Goal: Task Accomplishment & Management: Use online tool/utility

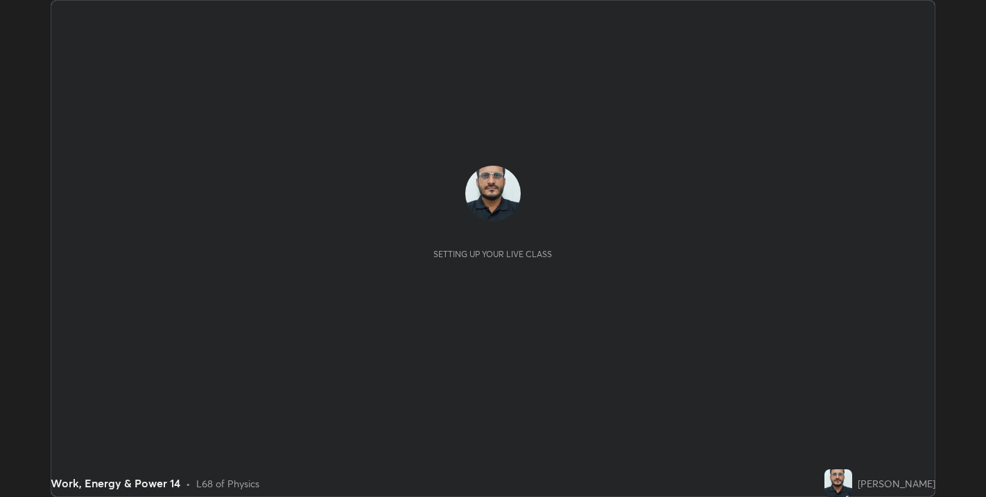
scroll to position [497, 986]
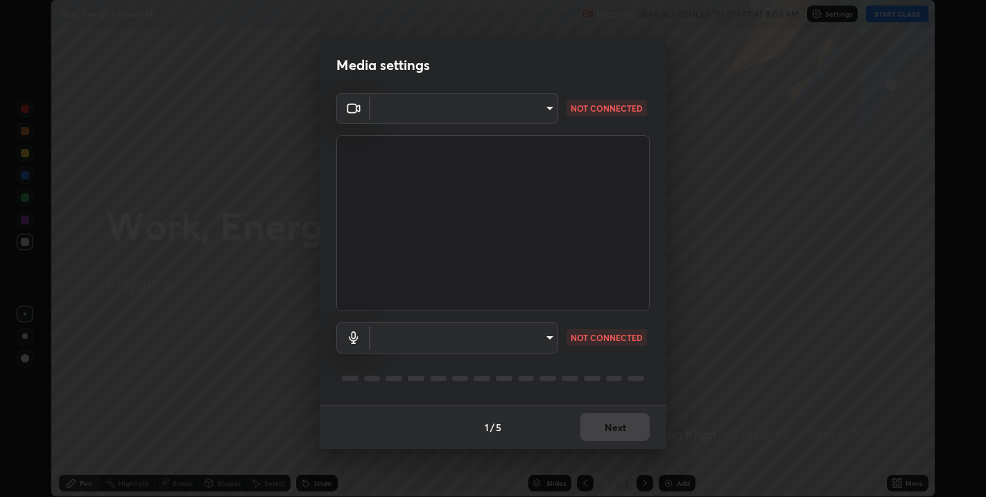
type input "67417adfccfa8b42c30ef4407fe4a6c493a28e79373338af571501226f50bce5"
type input "default"
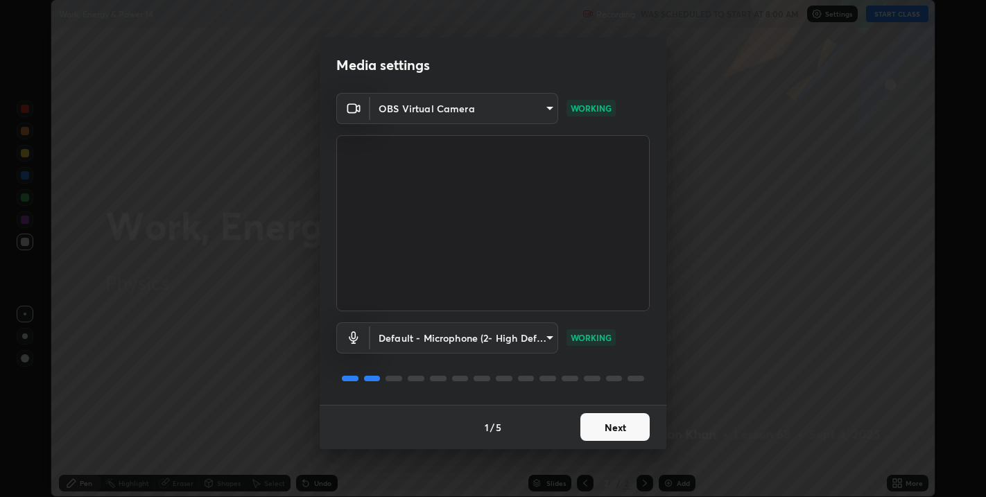
click at [613, 430] on button "Next" at bounding box center [615, 427] width 69 height 28
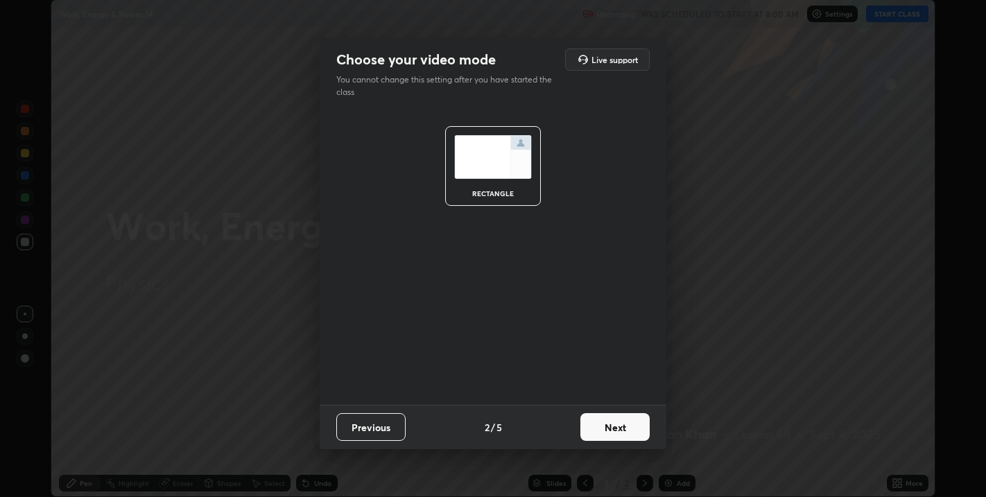
click at [613, 431] on button "Next" at bounding box center [615, 427] width 69 height 28
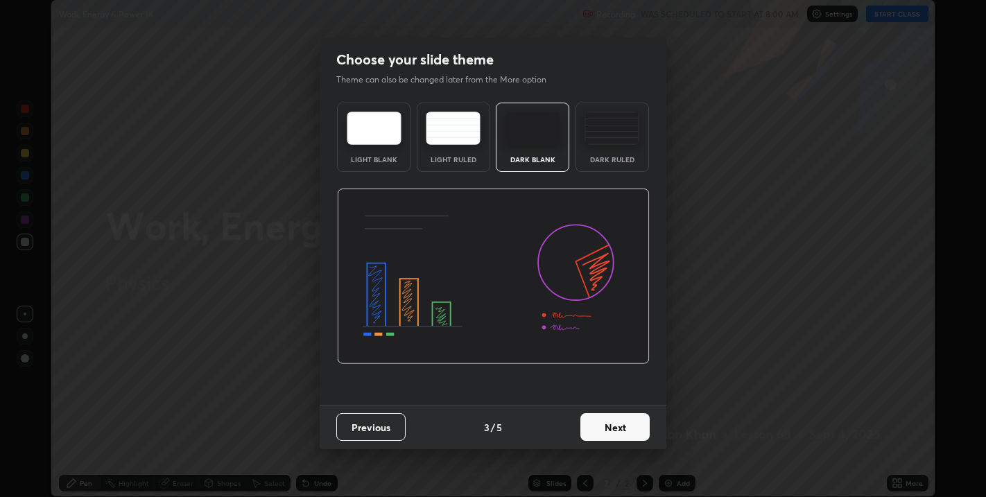
click at [614, 429] on button "Next" at bounding box center [615, 427] width 69 height 28
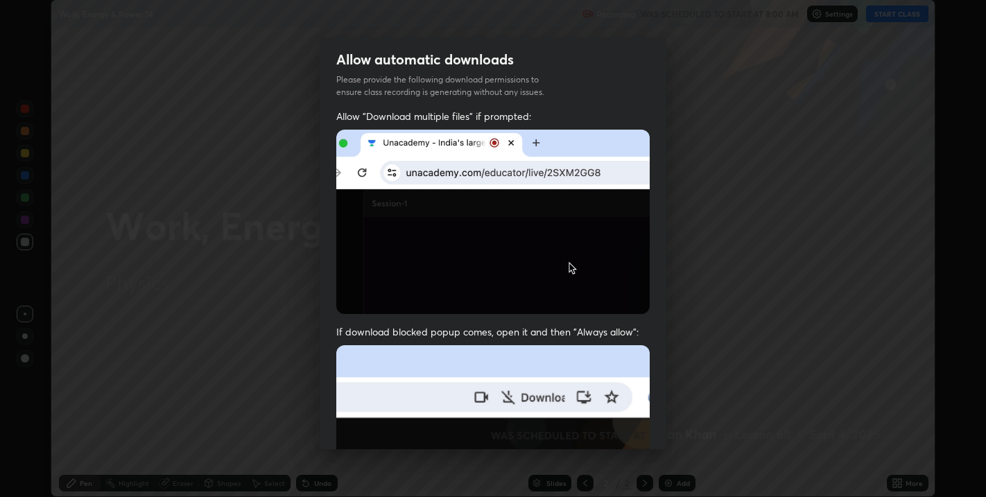
click at [622, 422] on img at bounding box center [493, 496] width 314 height 303
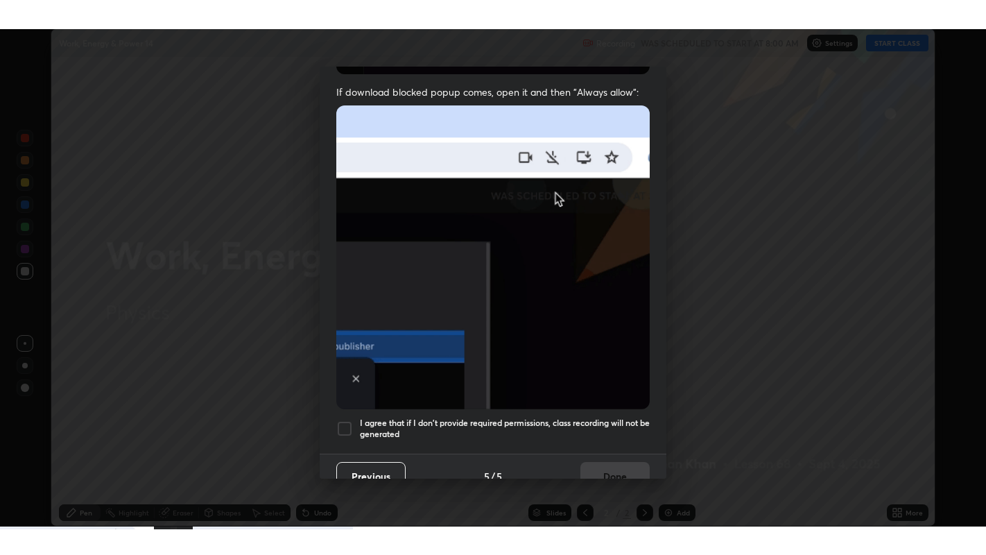
scroll to position [281, 0]
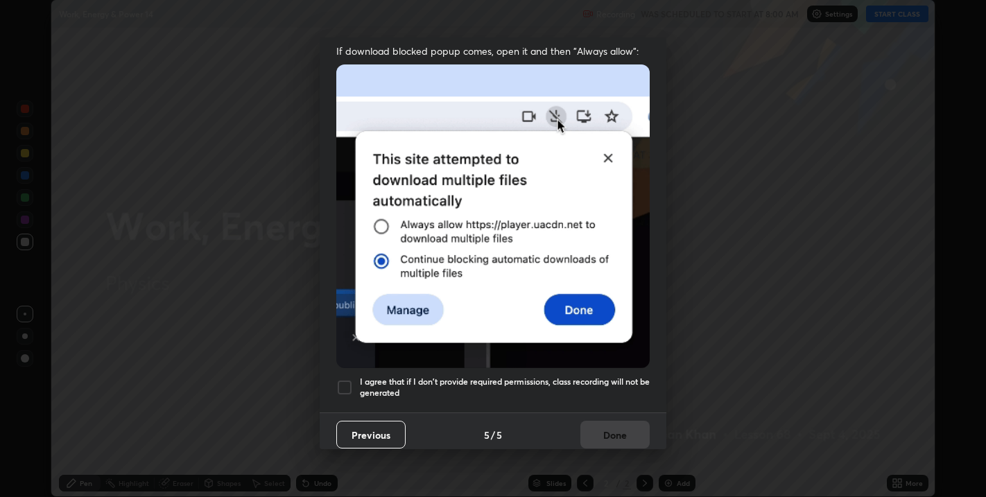
click at [341, 380] on div at bounding box center [344, 387] width 17 height 17
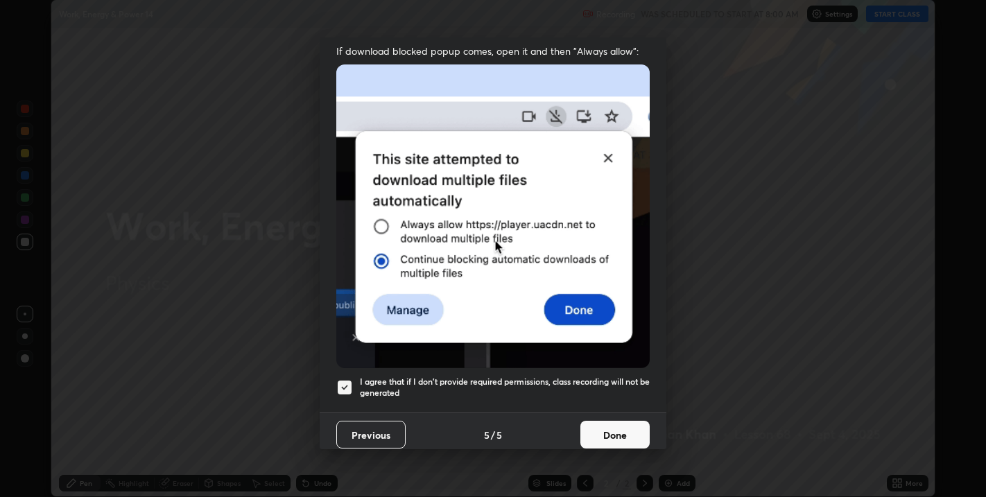
click at [606, 425] on button "Done" at bounding box center [615, 435] width 69 height 28
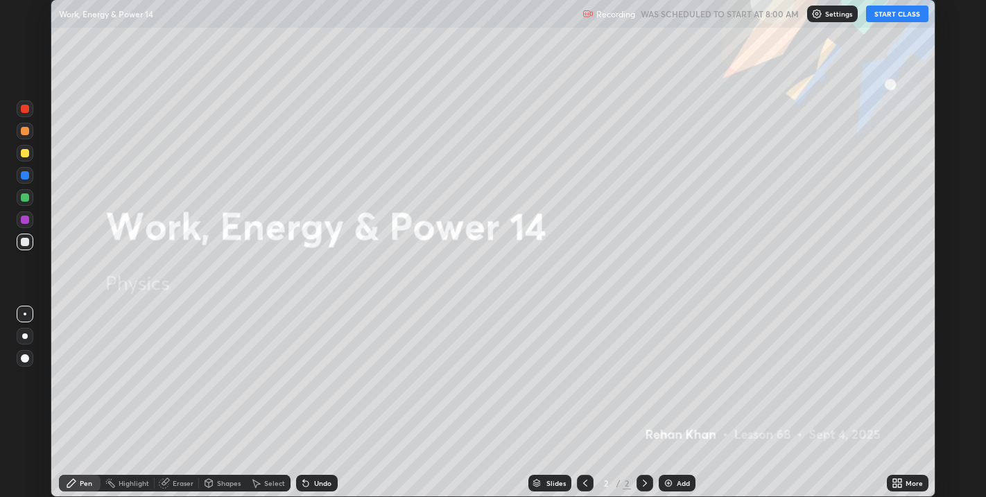
click at [891, 17] on button "START CLASS" at bounding box center [897, 14] width 62 height 17
click at [895, 481] on icon at bounding box center [895, 480] width 3 height 3
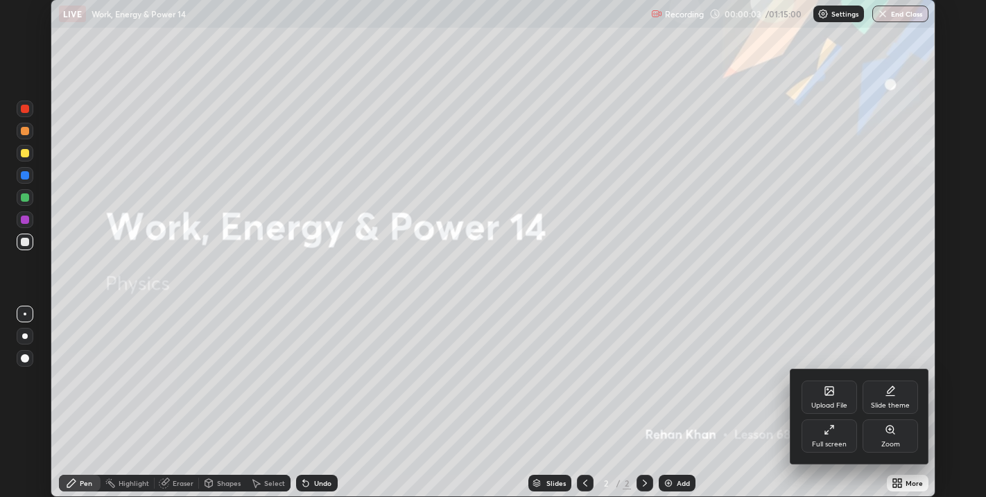
click at [837, 445] on div "Full screen" at bounding box center [829, 444] width 35 height 7
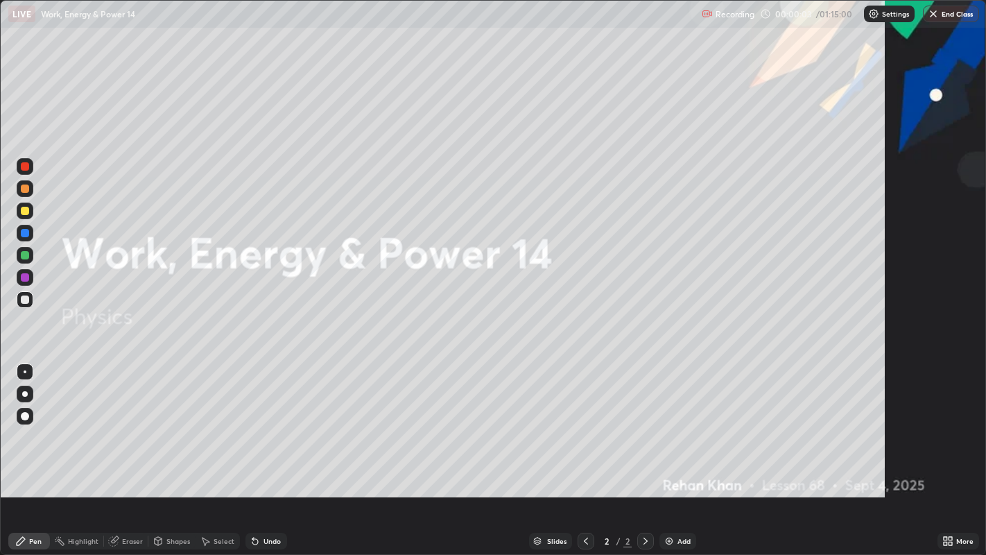
scroll to position [555, 986]
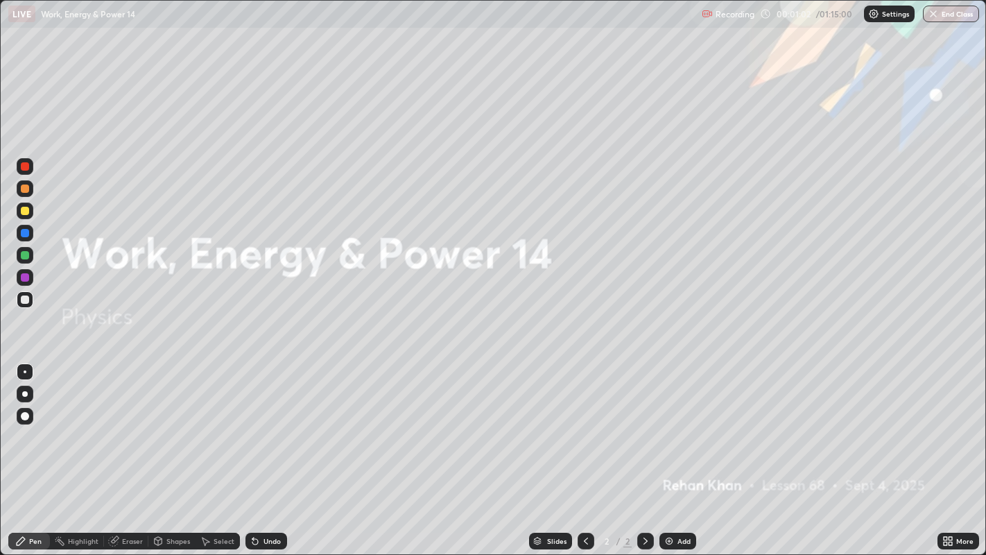
click at [26, 396] on div at bounding box center [25, 394] width 6 height 6
click at [24, 300] on div at bounding box center [25, 300] width 8 height 8
click at [683, 497] on div "Add" at bounding box center [684, 541] width 13 height 7
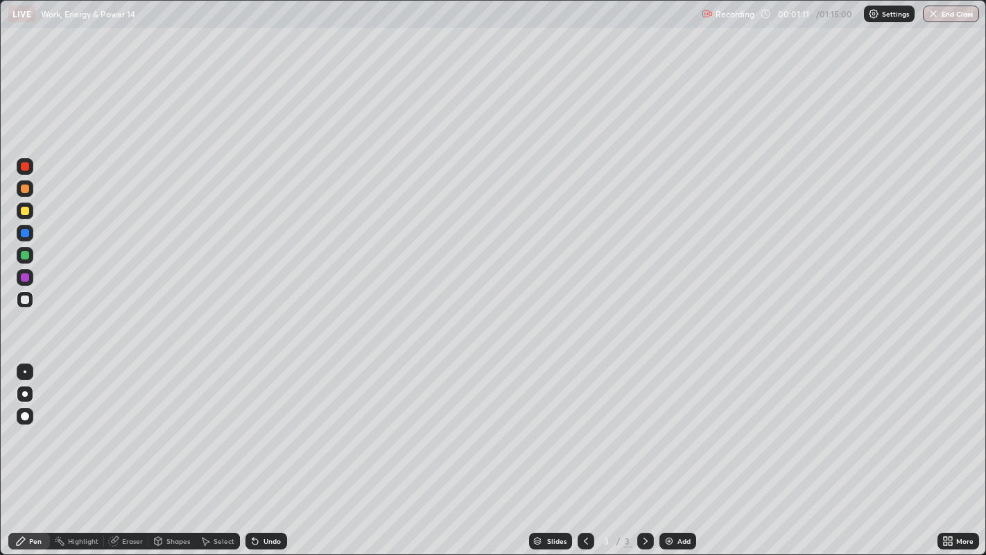
click at [24, 393] on div at bounding box center [25, 394] width 6 height 6
click at [24, 212] on div at bounding box center [25, 211] width 8 height 8
click at [175, 497] on div "Shapes" at bounding box center [178, 541] width 24 height 7
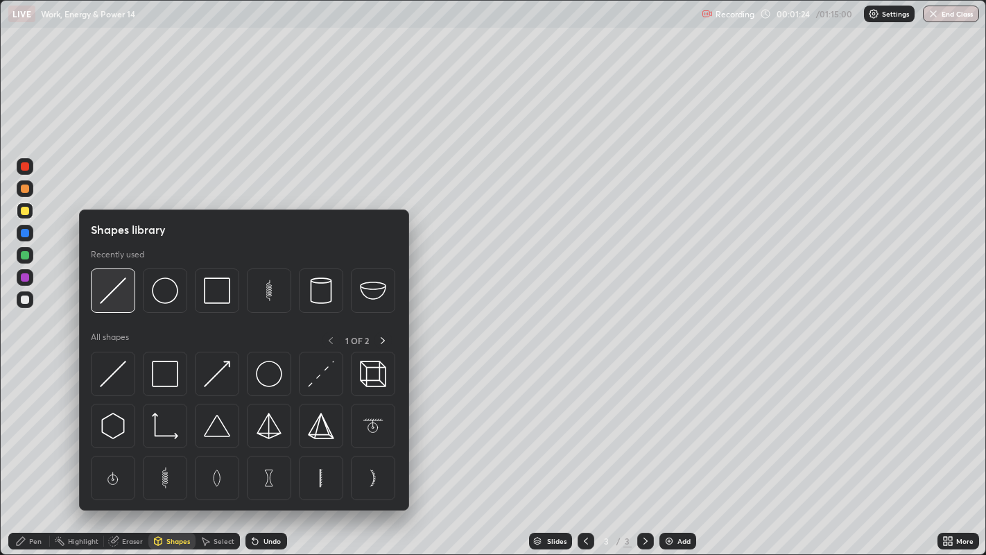
click at [112, 302] on img at bounding box center [113, 290] width 26 height 26
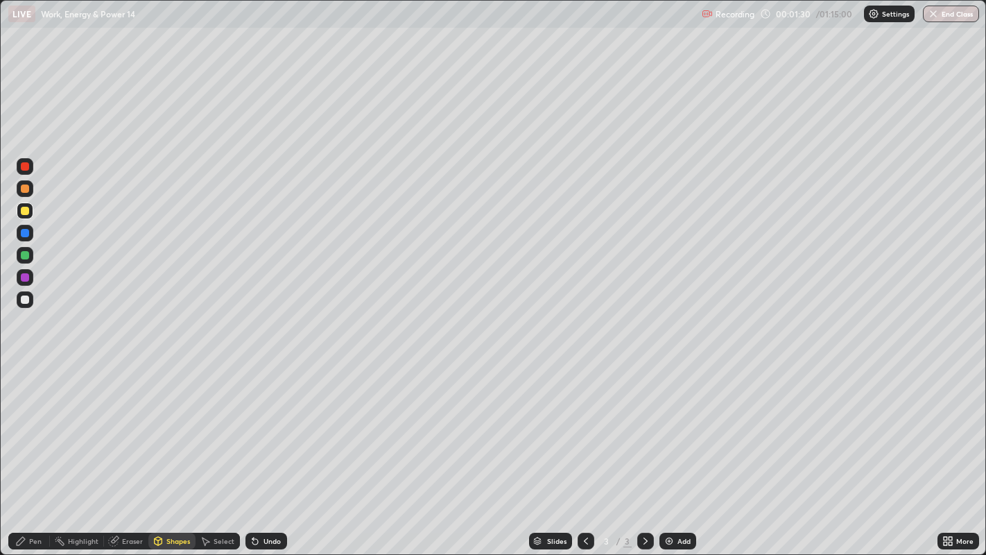
click at [35, 497] on div "Pen" at bounding box center [35, 541] width 12 height 7
click at [24, 298] on div at bounding box center [25, 300] width 8 height 8
click at [0, 12] on div "LIVE Work, Energy & Power 14 Recording 00:01:58 / 01:15:00 Settings End Class" at bounding box center [493, 14] width 986 height 28
click at [177, 497] on div "Shapes" at bounding box center [178, 541] width 24 height 7
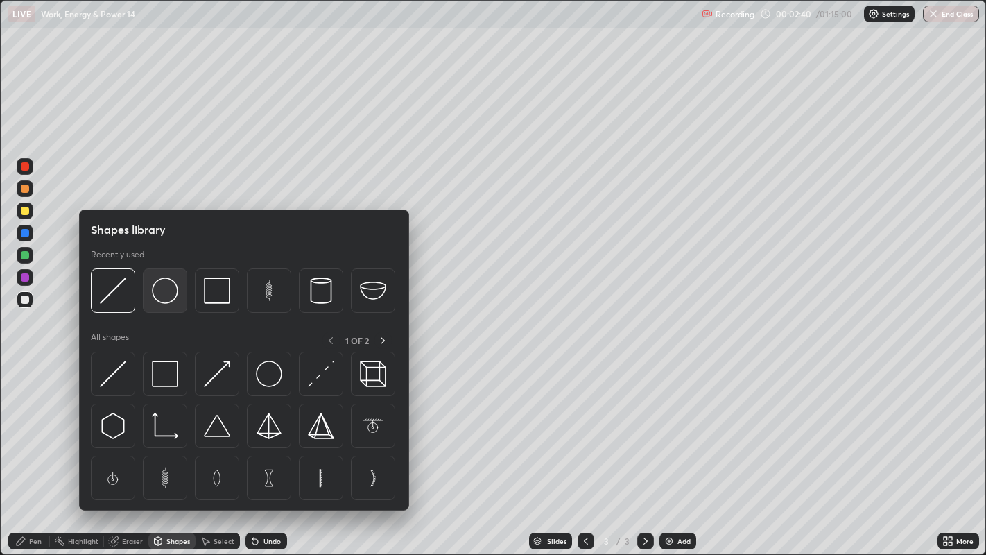
click at [163, 291] on img at bounding box center [165, 290] width 26 height 26
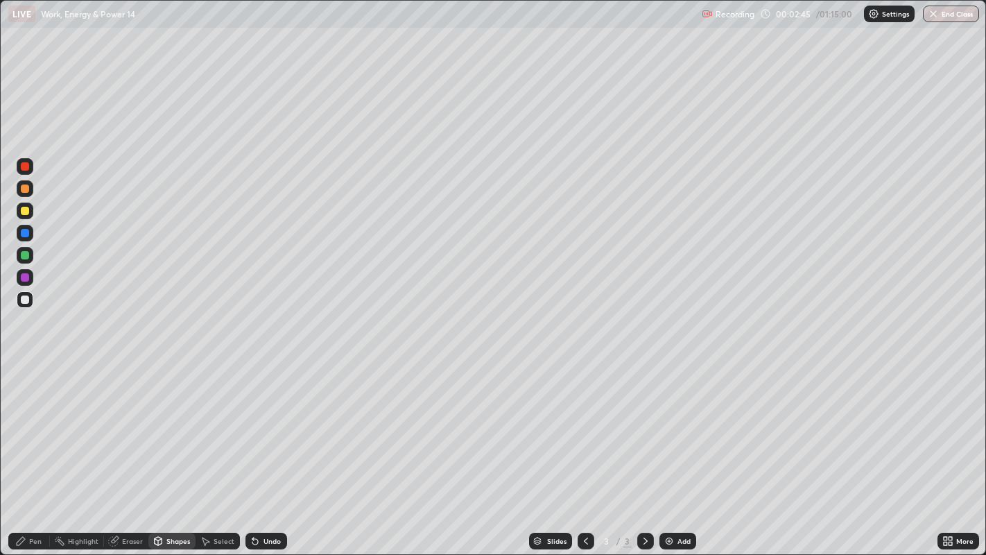
click at [35, 497] on div "Pen" at bounding box center [35, 541] width 12 height 7
click at [22, 213] on div at bounding box center [25, 211] width 8 height 8
click at [176, 497] on div "Shapes" at bounding box center [178, 541] width 24 height 7
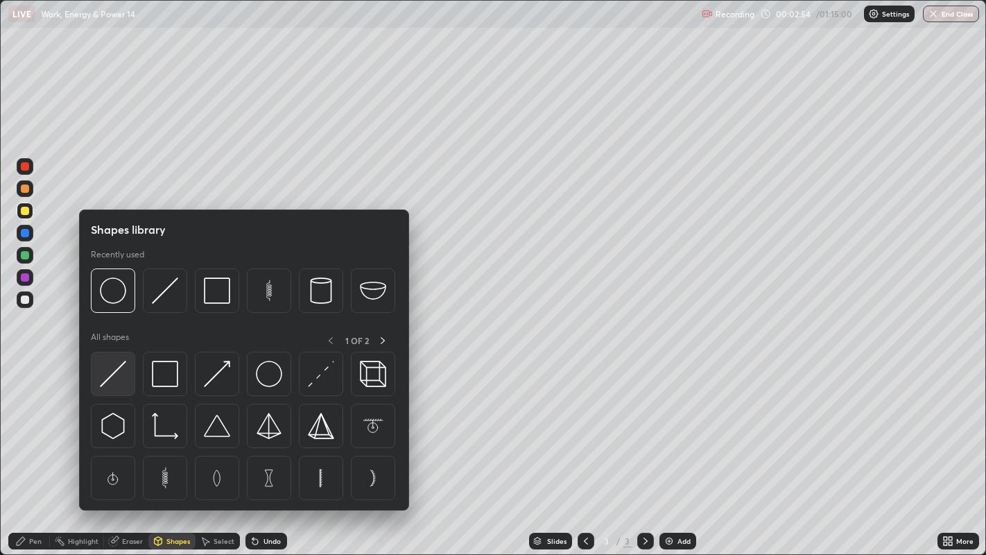
click at [118, 377] on img at bounding box center [113, 374] width 26 height 26
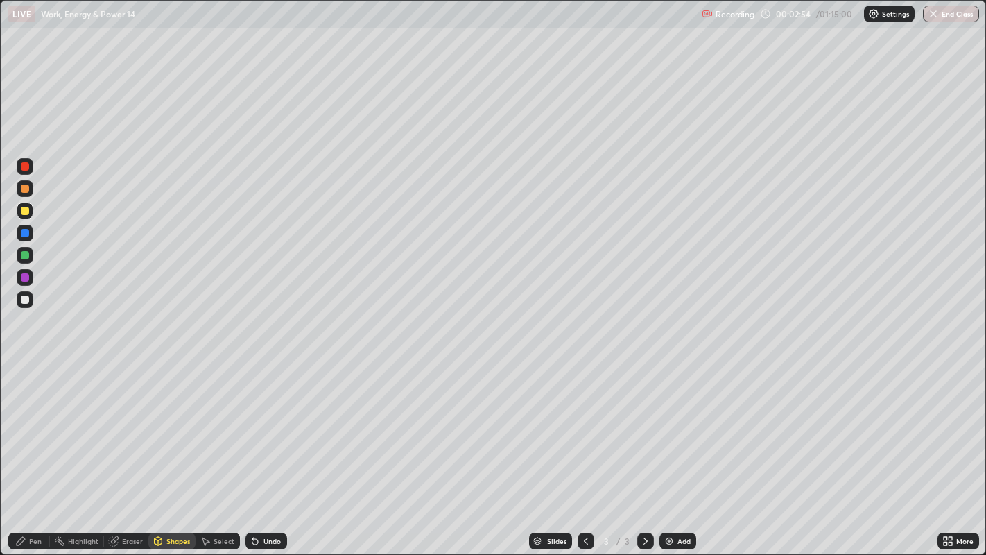
click at [25, 255] on div at bounding box center [25, 255] width 8 height 8
click at [37, 497] on div "Pen" at bounding box center [35, 541] width 12 height 7
click at [24, 232] on div at bounding box center [25, 233] width 8 height 8
click at [23, 301] on div at bounding box center [25, 300] width 8 height 8
click at [260, 497] on div "Undo" at bounding box center [267, 541] width 42 height 17
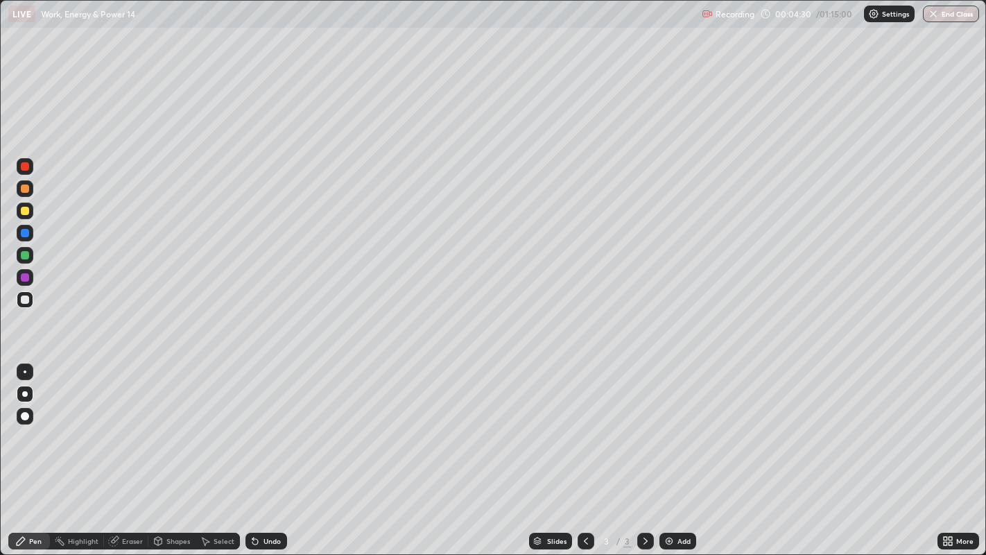
click at [253, 497] on icon at bounding box center [256, 542] width 6 height 6
click at [254, 497] on icon at bounding box center [256, 542] width 6 height 6
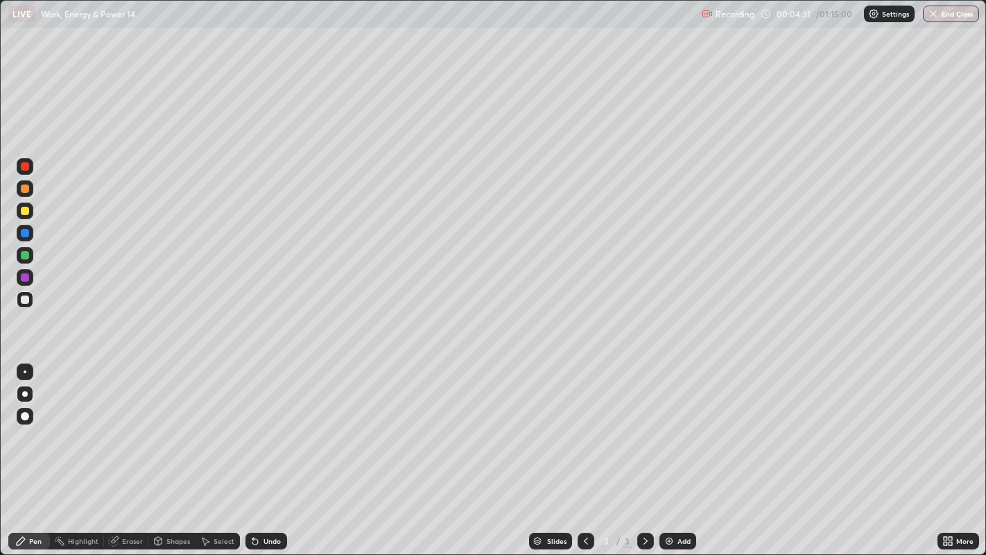
click at [253, 497] on icon at bounding box center [256, 542] width 6 height 6
click at [259, 497] on div "Undo" at bounding box center [267, 541] width 42 height 17
click at [260, 497] on div "Undo" at bounding box center [267, 541] width 42 height 17
click at [259, 497] on div "Undo" at bounding box center [267, 541] width 42 height 17
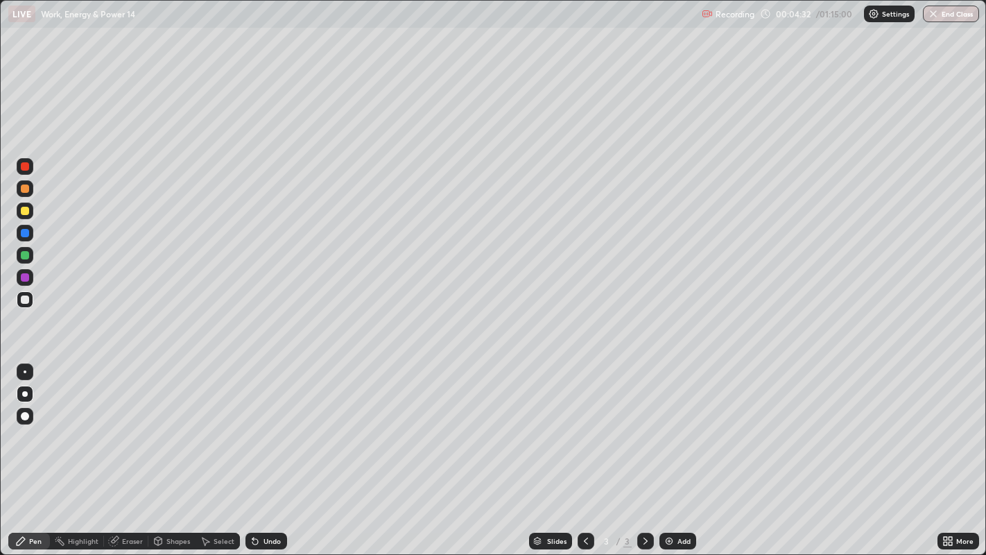
click at [258, 497] on div "Undo" at bounding box center [267, 541] width 42 height 17
click at [259, 497] on div "Undo" at bounding box center [267, 541] width 42 height 17
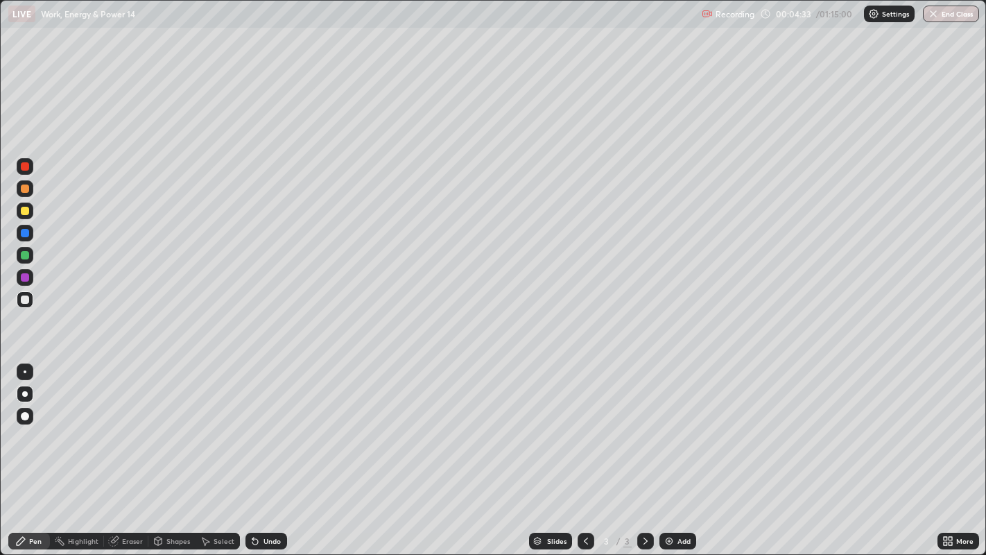
click at [254, 497] on icon at bounding box center [256, 542] width 6 height 6
click at [259, 497] on div "Undo" at bounding box center [267, 541] width 42 height 17
click at [260, 497] on div "Undo" at bounding box center [267, 541] width 42 height 17
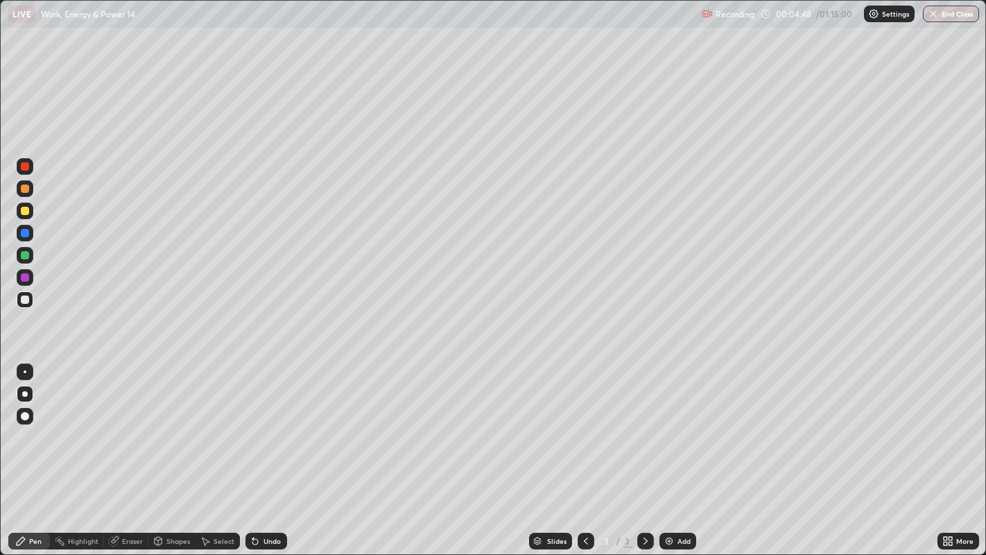
click at [264, 497] on div "Undo" at bounding box center [272, 541] width 17 height 7
click at [266, 497] on div "Undo" at bounding box center [272, 541] width 17 height 7
click at [265, 497] on div "Undo" at bounding box center [272, 541] width 17 height 7
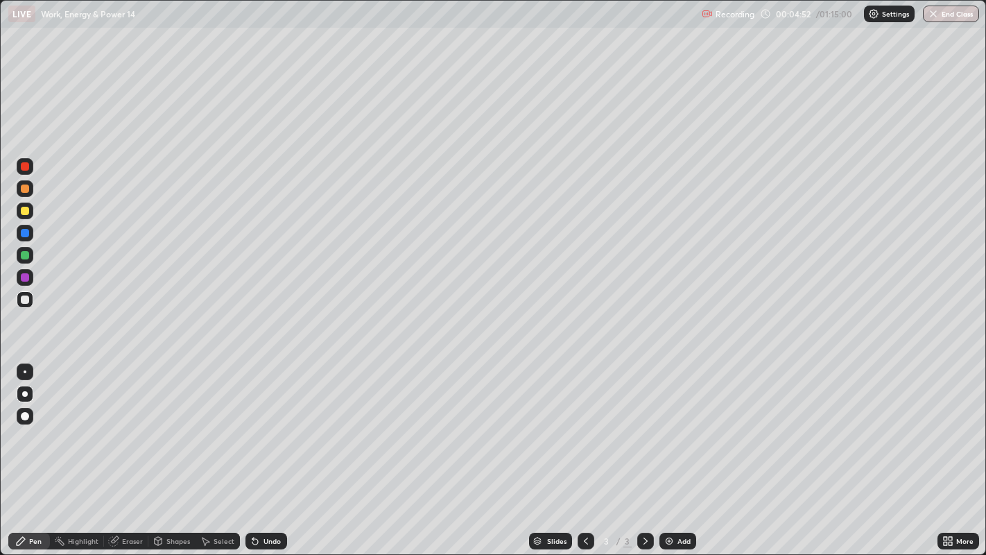
click at [259, 497] on div "Undo" at bounding box center [267, 541] width 42 height 17
click at [178, 497] on div "Shapes" at bounding box center [171, 541] width 47 height 17
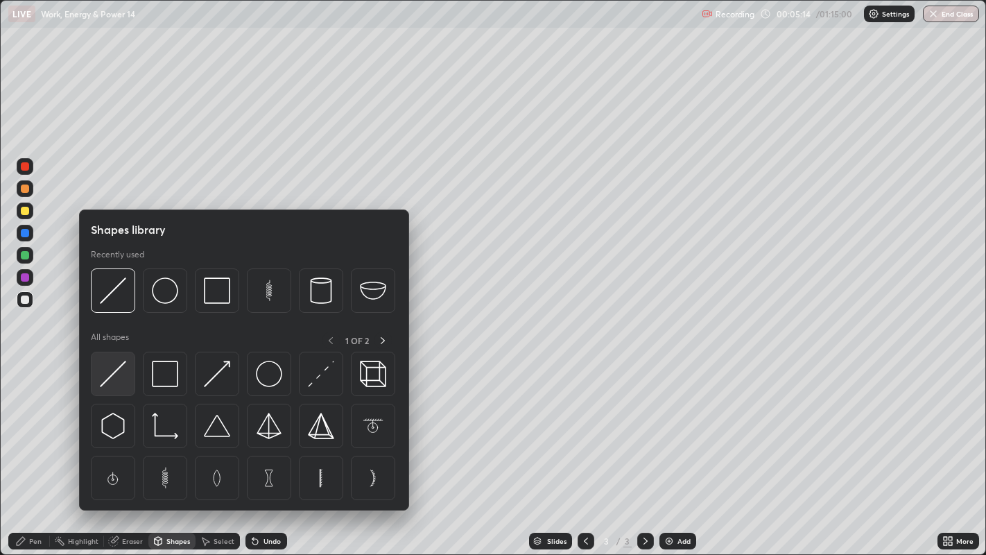
click at [112, 383] on img at bounding box center [113, 374] width 26 height 26
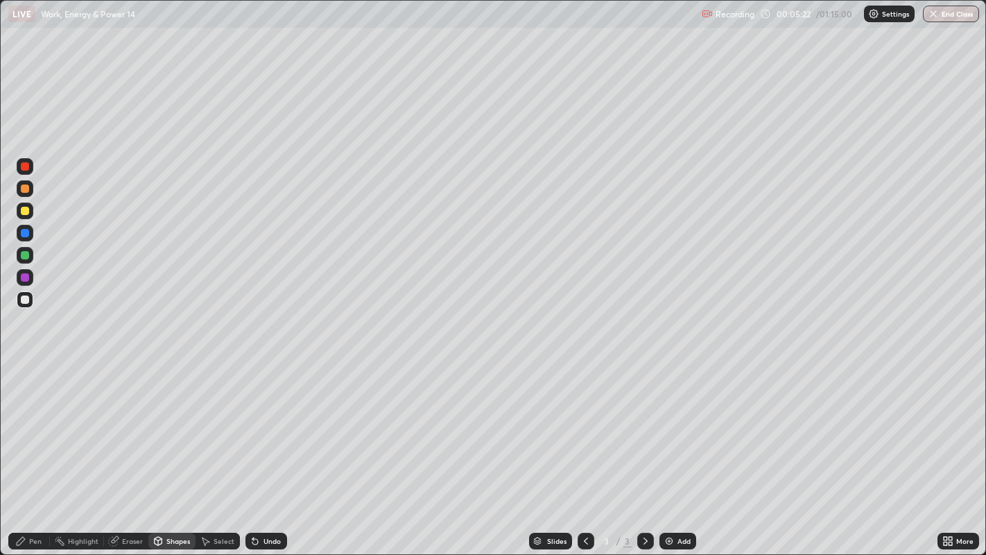
click at [25, 215] on div at bounding box center [25, 211] width 8 height 8
click at [35, 497] on div "Pen" at bounding box center [35, 541] width 12 height 7
click at [26, 191] on div at bounding box center [25, 189] width 8 height 8
click at [26, 169] on div at bounding box center [25, 166] width 8 height 8
click at [26, 190] on div at bounding box center [25, 189] width 8 height 8
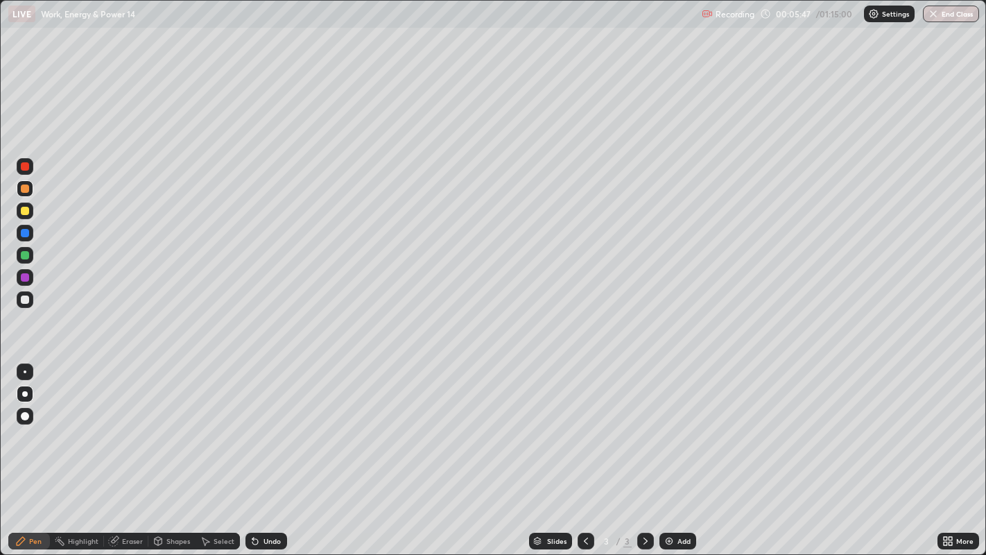
click at [22, 170] on div at bounding box center [25, 166] width 8 height 8
click at [24, 301] on div at bounding box center [25, 300] width 8 height 8
click at [581, 497] on div at bounding box center [586, 541] width 17 height 28
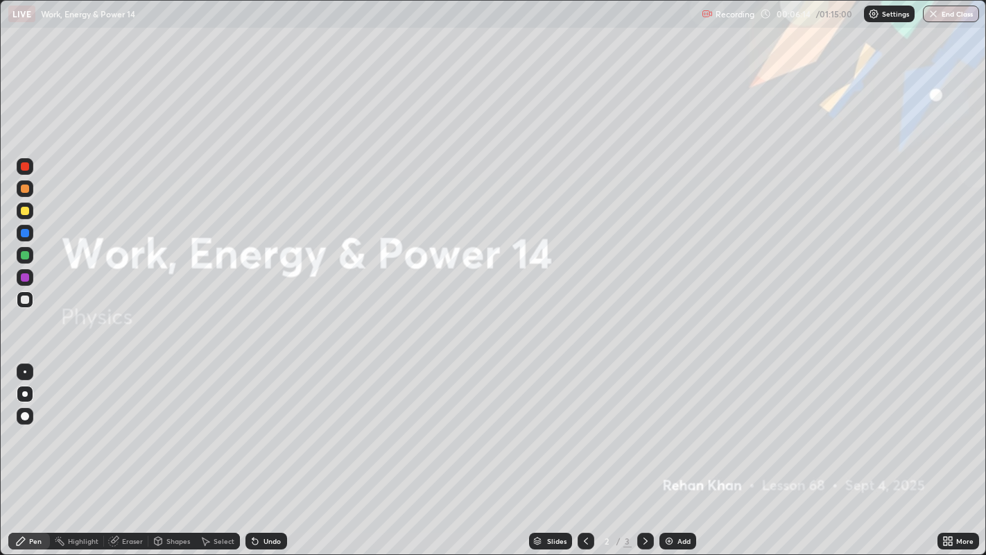
click at [584, 497] on icon at bounding box center [586, 541] width 11 height 11
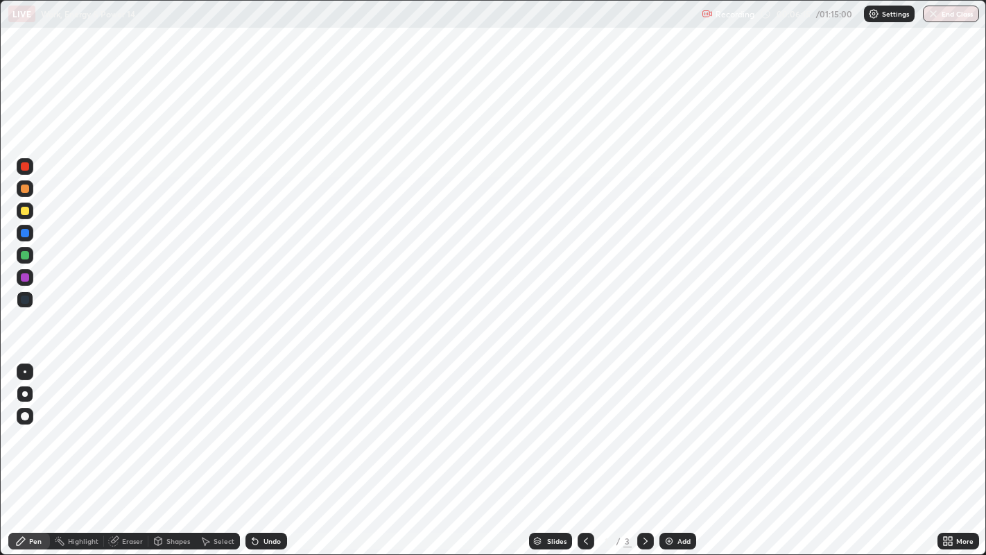
click at [644, 497] on icon at bounding box center [645, 541] width 11 height 11
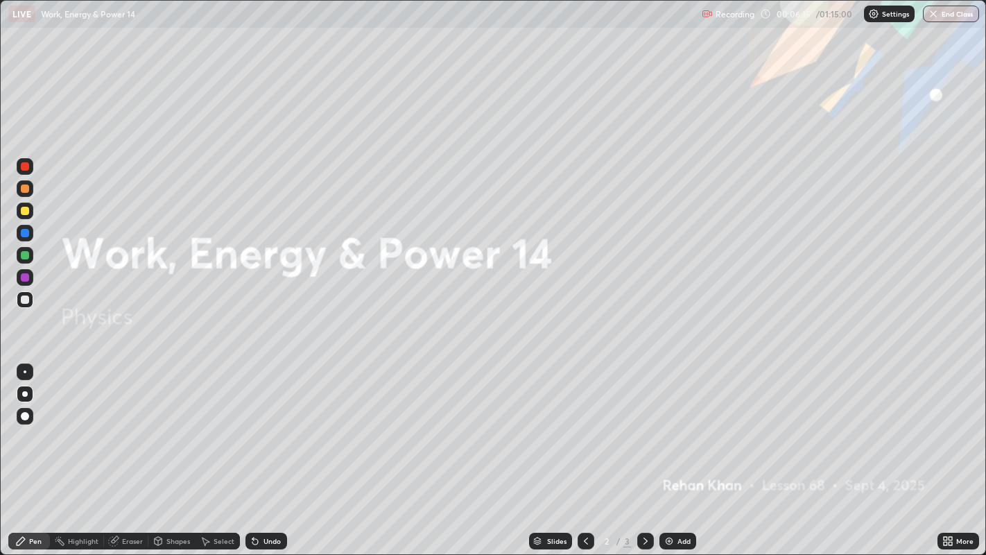
click at [643, 497] on icon at bounding box center [645, 541] width 11 height 11
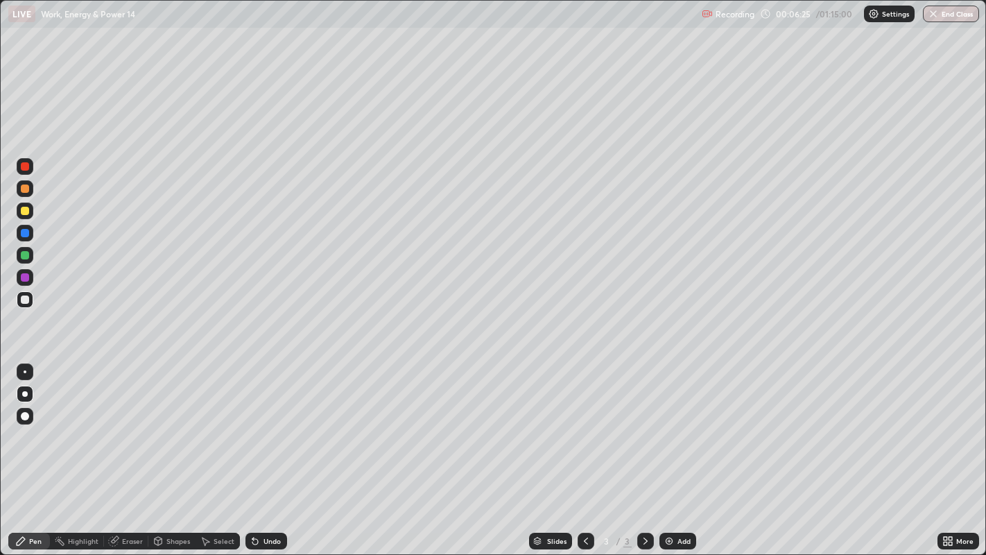
click at [25, 232] on div at bounding box center [25, 233] width 8 height 8
click at [26, 301] on div at bounding box center [25, 300] width 8 height 8
click at [176, 497] on div "Shapes" at bounding box center [178, 541] width 24 height 7
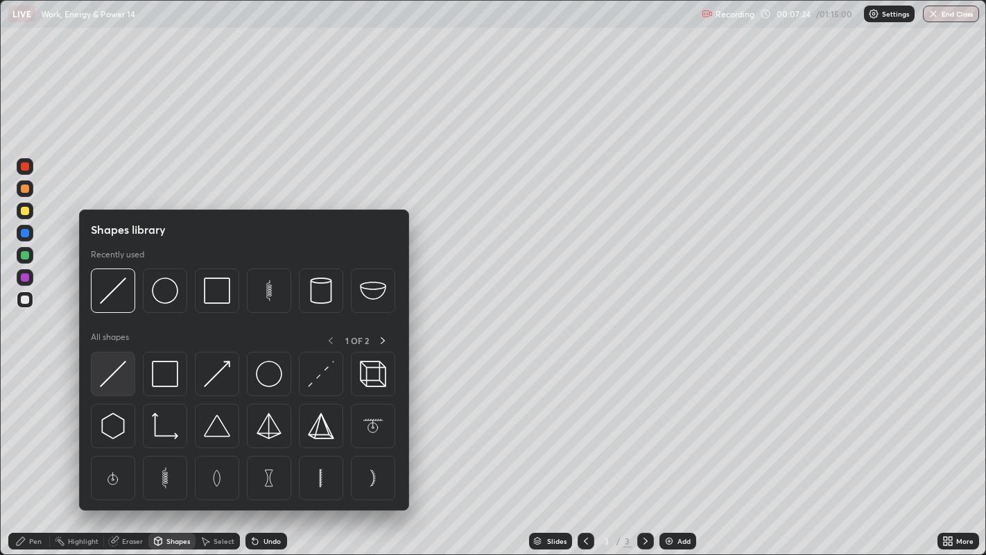
click at [119, 383] on img at bounding box center [113, 374] width 26 height 26
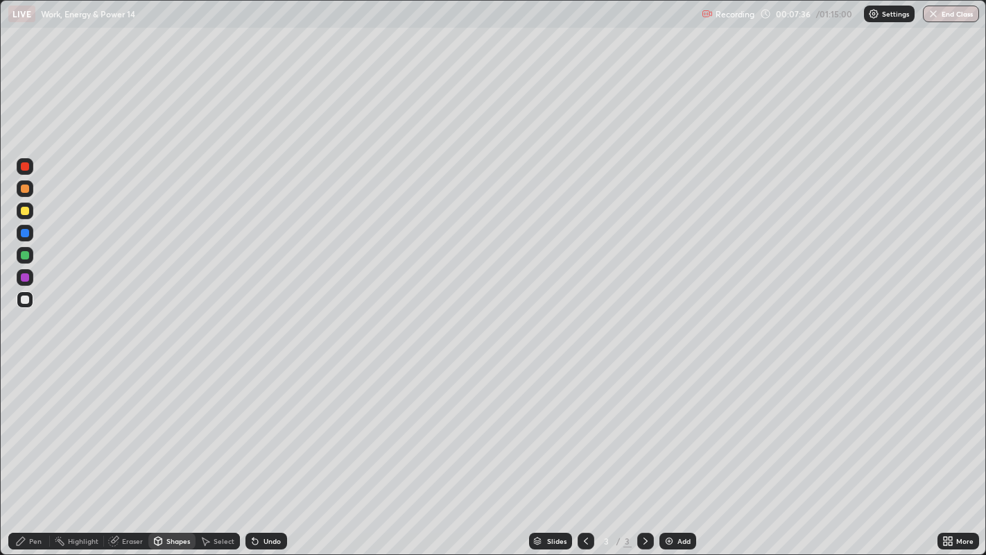
click at [24, 211] on div at bounding box center [25, 211] width 8 height 8
click at [35, 497] on div "Pen" at bounding box center [35, 541] width 12 height 7
click at [26, 188] on div at bounding box center [25, 189] width 8 height 8
click at [26, 364] on div at bounding box center [25, 372] width 17 height 17
click at [27, 167] on div at bounding box center [25, 166] width 8 height 8
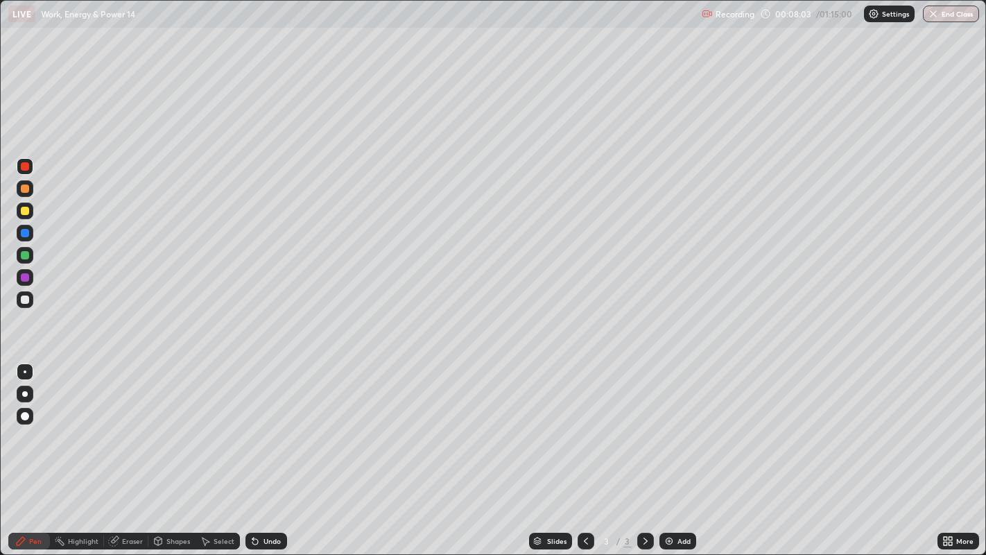
click at [24, 211] on div at bounding box center [25, 211] width 8 height 8
click at [268, 497] on div "Undo" at bounding box center [272, 541] width 17 height 7
click at [24, 255] on div at bounding box center [25, 255] width 8 height 8
click at [23, 297] on div at bounding box center [25, 300] width 8 height 8
click at [24, 300] on div at bounding box center [25, 300] width 8 height 8
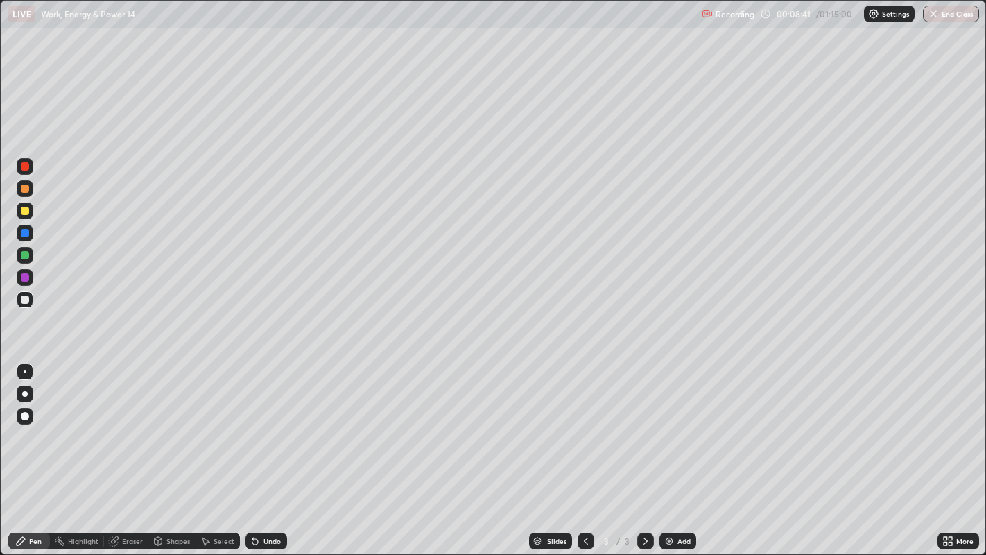
click at [27, 189] on div at bounding box center [25, 189] width 8 height 8
click at [21, 207] on div at bounding box center [25, 211] width 17 height 17
click at [837, 497] on div "Slides 3 / 3 Add" at bounding box center [612, 541] width 651 height 28
click at [24, 166] on div at bounding box center [25, 166] width 8 height 8
click at [669, 497] on img at bounding box center [669, 541] width 11 height 11
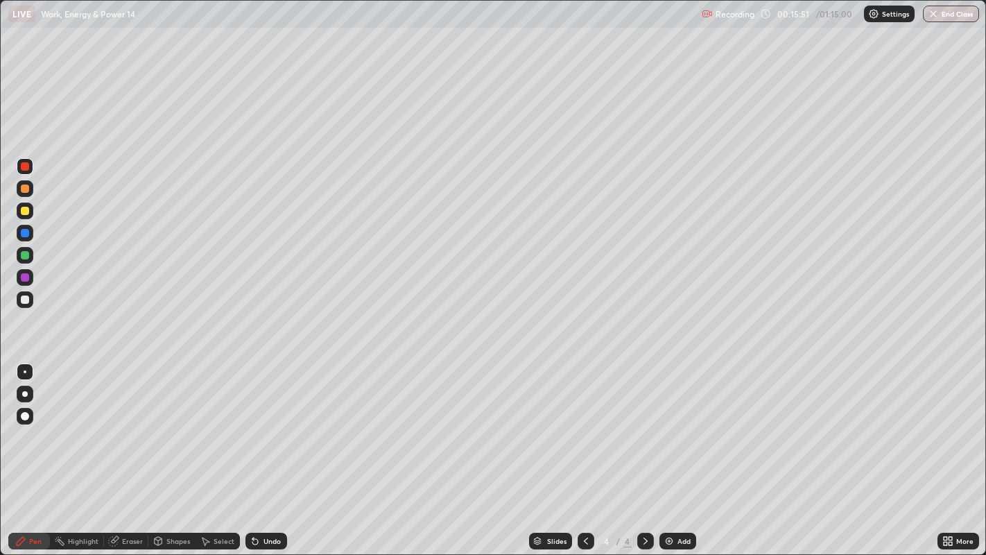
click at [26, 301] on div at bounding box center [25, 300] width 8 height 8
click at [26, 392] on div at bounding box center [25, 394] width 6 height 6
click at [262, 497] on div "Undo" at bounding box center [267, 541] width 42 height 17
click at [264, 497] on div "Undo" at bounding box center [267, 541] width 42 height 17
click at [271, 497] on div "Undo" at bounding box center [272, 541] width 17 height 7
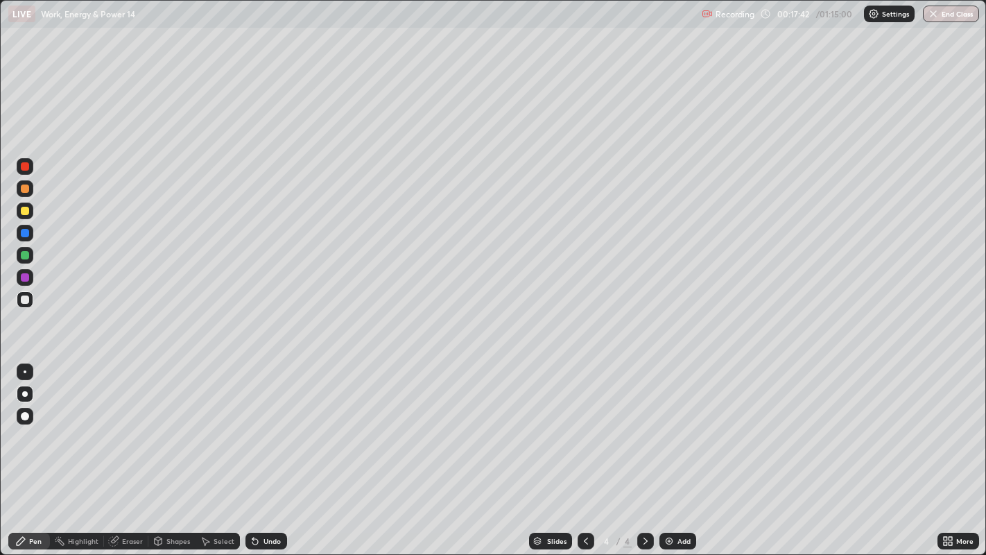
click at [270, 497] on div "Undo" at bounding box center [267, 541] width 42 height 17
click at [22, 237] on div at bounding box center [25, 233] width 17 height 17
click at [24, 298] on div at bounding box center [25, 300] width 8 height 8
click at [262, 497] on div "Undo" at bounding box center [267, 541] width 42 height 17
click at [259, 497] on div "Undo" at bounding box center [267, 541] width 42 height 17
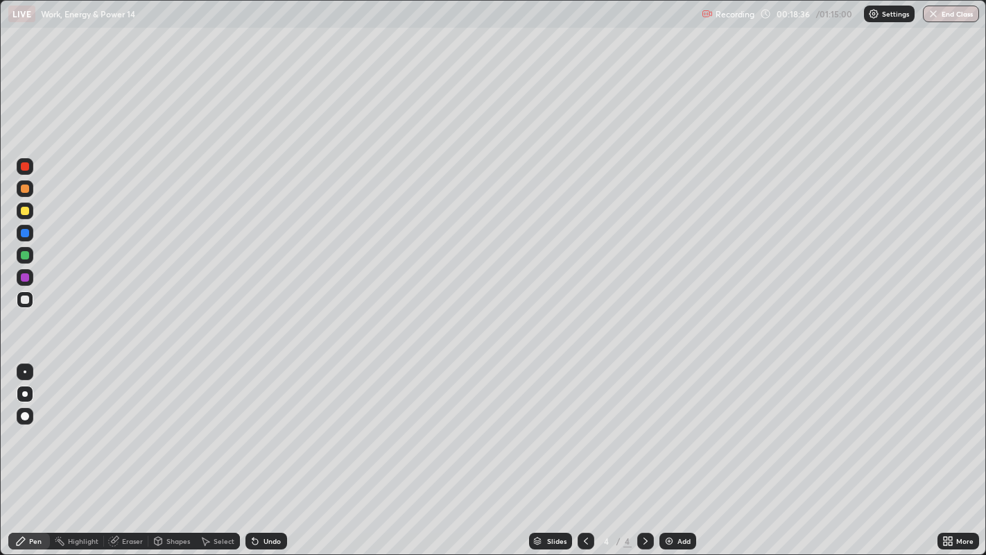
click at [264, 497] on div "Undo" at bounding box center [272, 541] width 17 height 7
click at [283, 497] on div "Undo" at bounding box center [267, 541] width 42 height 17
click at [26, 232] on div at bounding box center [25, 233] width 8 height 8
click at [28, 301] on div at bounding box center [25, 300] width 8 height 8
click at [24, 189] on div at bounding box center [25, 189] width 8 height 8
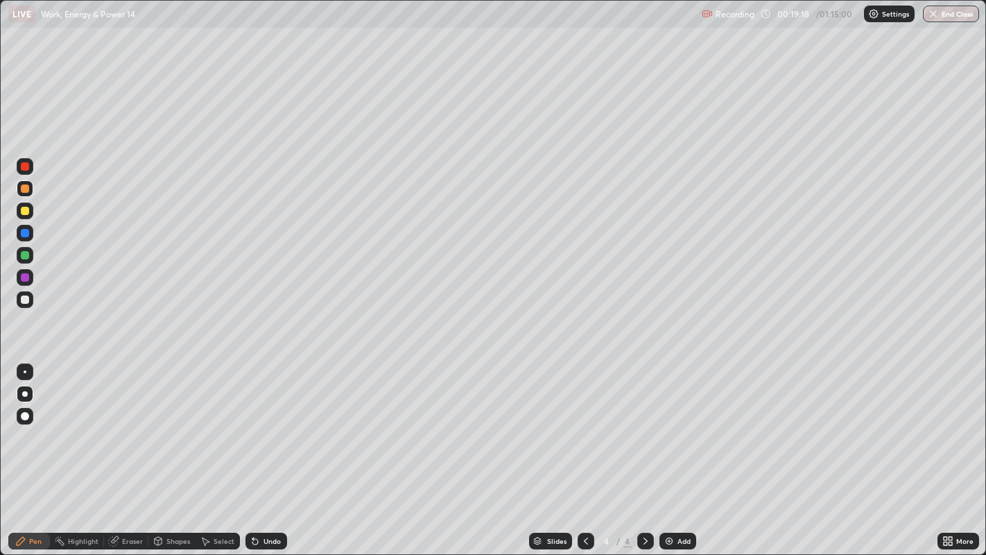
click at [24, 371] on div at bounding box center [25, 371] width 3 height 3
click at [26, 300] on div at bounding box center [25, 300] width 8 height 8
click at [26, 188] on div at bounding box center [25, 189] width 8 height 8
click at [24, 300] on div at bounding box center [25, 300] width 8 height 8
click at [584, 497] on icon at bounding box center [586, 541] width 11 height 11
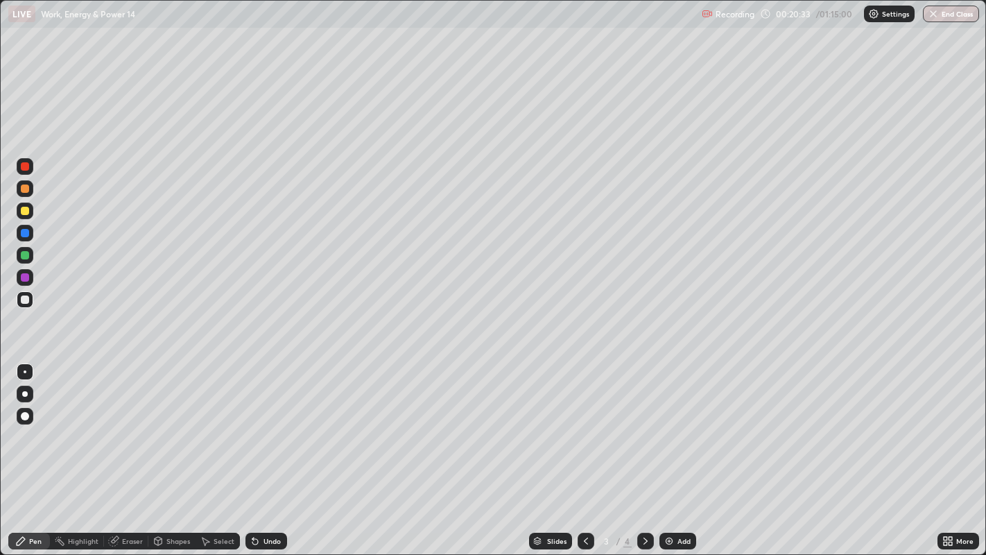
click at [644, 497] on icon at bounding box center [645, 541] width 11 height 11
click at [26, 395] on div at bounding box center [25, 394] width 6 height 6
click at [26, 211] on div at bounding box center [25, 211] width 8 height 8
click at [23, 304] on div at bounding box center [25, 299] width 17 height 17
click at [28, 166] on div at bounding box center [25, 166] width 8 height 8
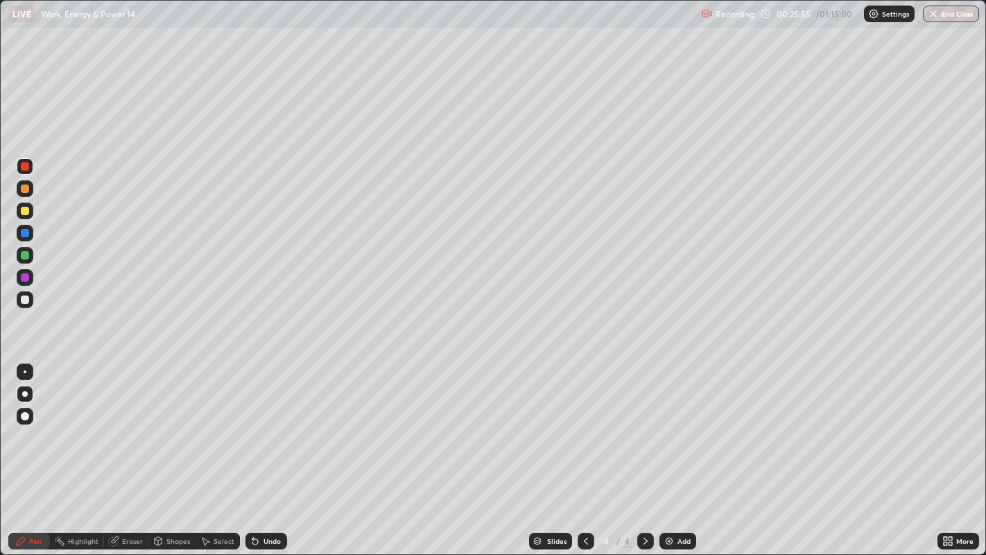
click at [24, 212] on div at bounding box center [25, 211] width 8 height 8
click at [21, 214] on div at bounding box center [25, 211] width 17 height 17
click at [672, 497] on img at bounding box center [669, 541] width 11 height 11
click at [21, 298] on div at bounding box center [25, 300] width 8 height 8
click at [24, 212] on div at bounding box center [25, 211] width 8 height 8
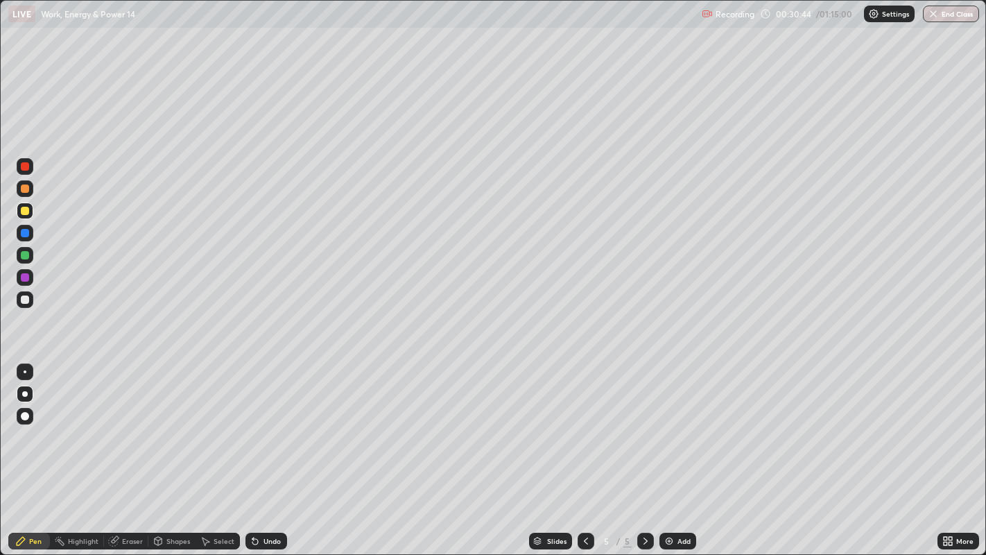
click at [26, 297] on div at bounding box center [25, 300] width 8 height 8
click at [266, 497] on div "Undo" at bounding box center [272, 541] width 17 height 7
click at [24, 299] on div at bounding box center [25, 300] width 8 height 8
click at [25, 230] on div at bounding box center [25, 233] width 8 height 8
click at [26, 302] on div at bounding box center [25, 300] width 8 height 8
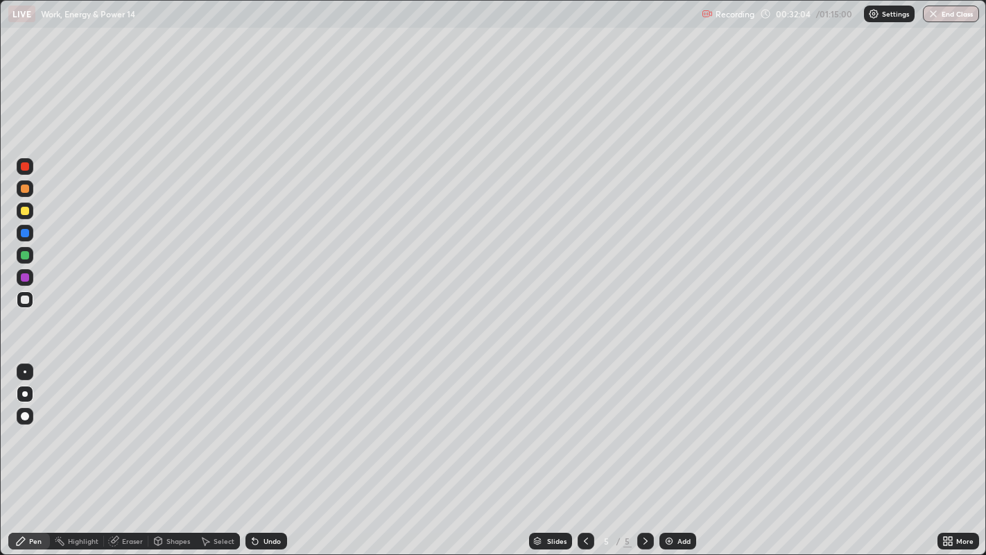
click at [23, 235] on div at bounding box center [25, 233] width 8 height 8
click at [26, 209] on div at bounding box center [25, 211] width 8 height 8
click at [25, 300] on div at bounding box center [25, 300] width 8 height 8
click at [264, 497] on div "Undo" at bounding box center [267, 541] width 42 height 17
click at [127, 497] on div "Eraser" at bounding box center [132, 541] width 21 height 7
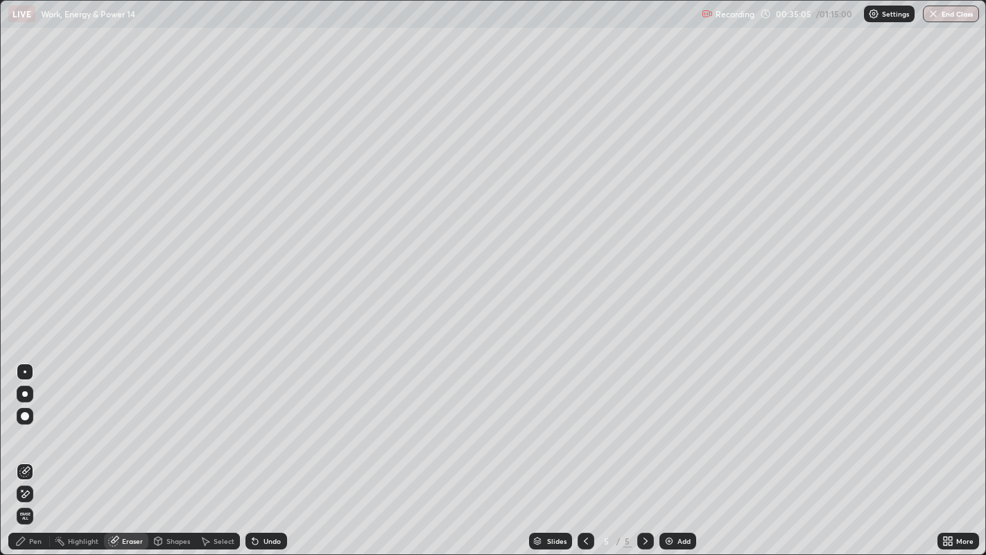
click at [28, 497] on div "Pen" at bounding box center [29, 541] width 42 height 17
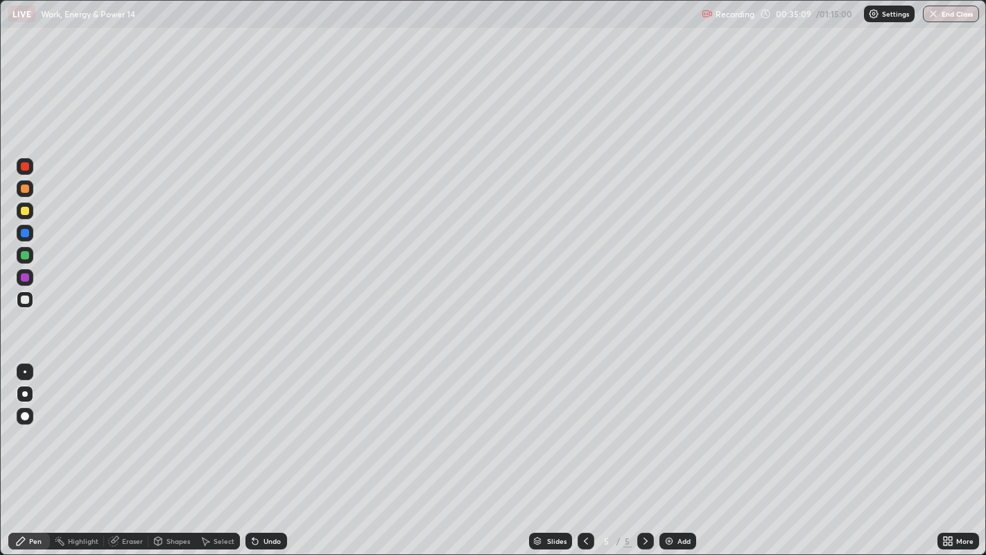
click at [121, 497] on div "Eraser" at bounding box center [126, 541] width 44 height 17
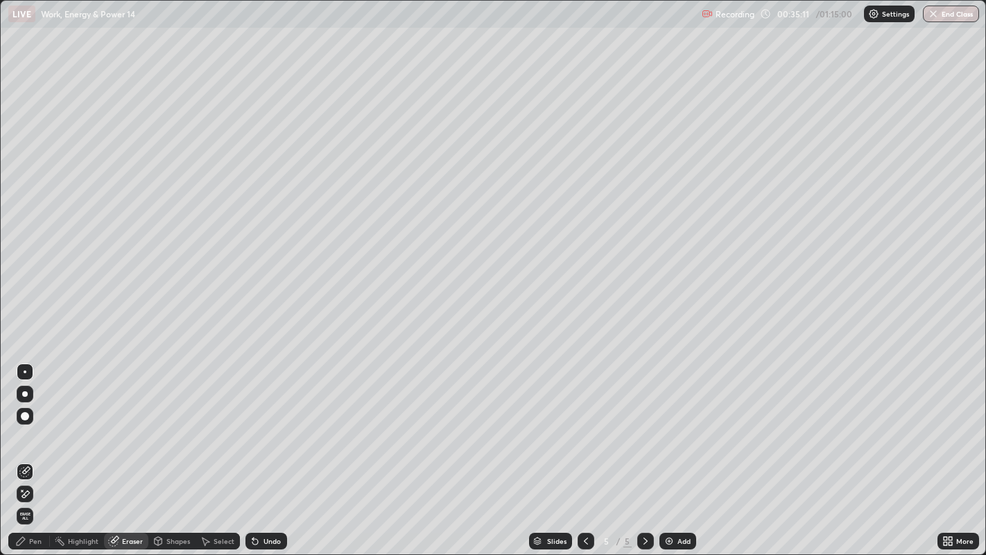
click at [31, 497] on div "Pen" at bounding box center [35, 541] width 12 height 7
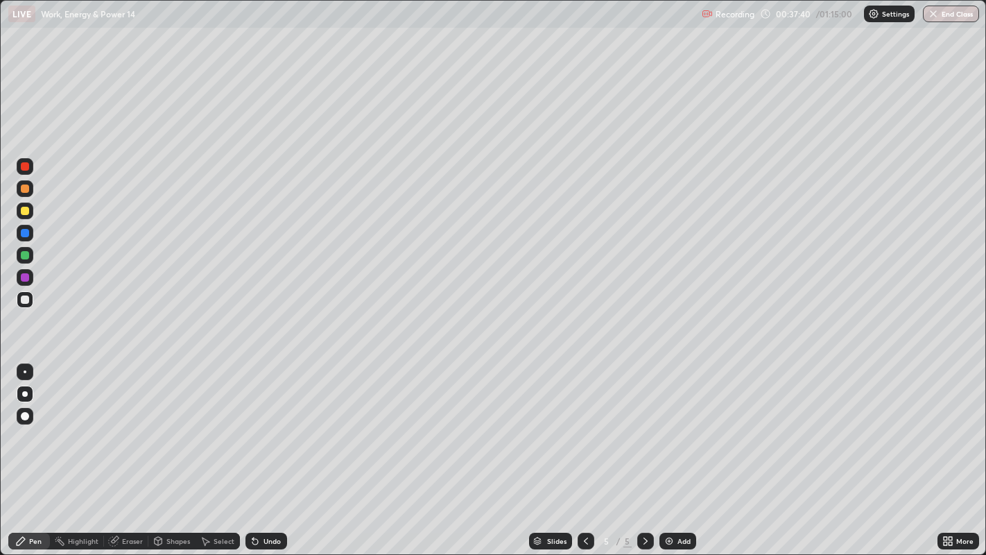
click at [22, 213] on div at bounding box center [25, 211] width 8 height 8
click at [264, 497] on div "Undo" at bounding box center [272, 541] width 17 height 7
click at [15, 120] on div "Erase all" at bounding box center [24, 277] width 33 height 499
click at [216, 497] on div "Select" at bounding box center [224, 541] width 21 height 7
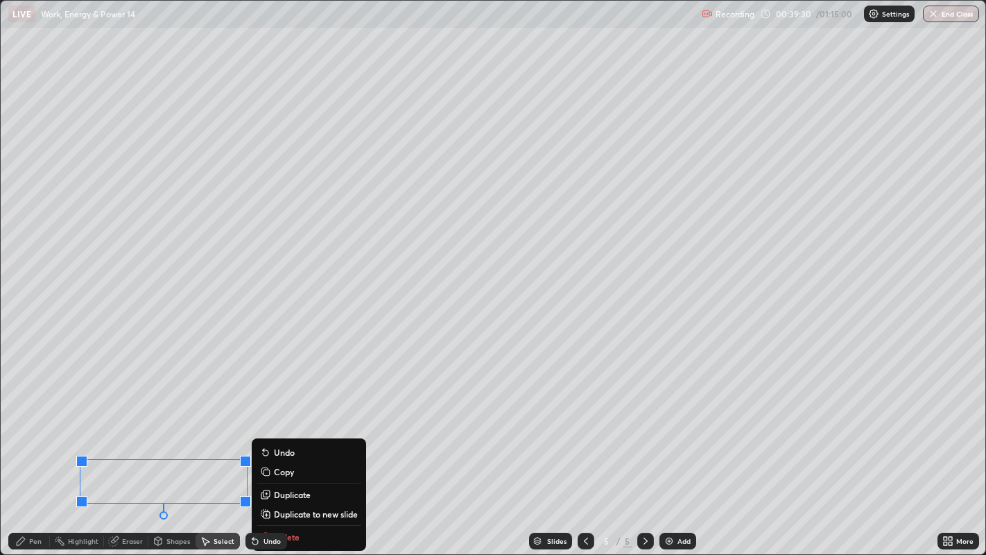
click at [287, 497] on p "Duplicate to new slide" at bounding box center [316, 513] width 84 height 11
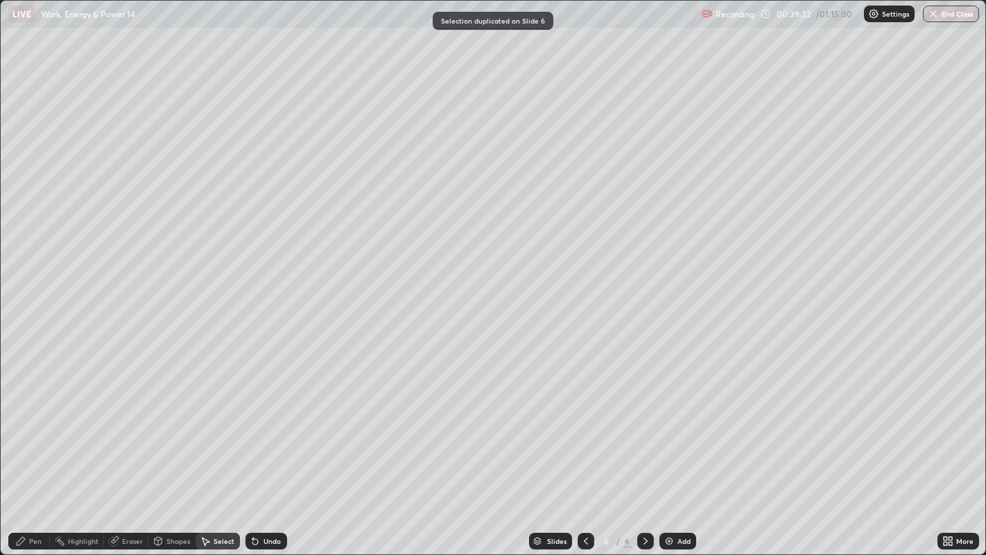
click at [28, 497] on div "Pen" at bounding box center [29, 541] width 42 height 17
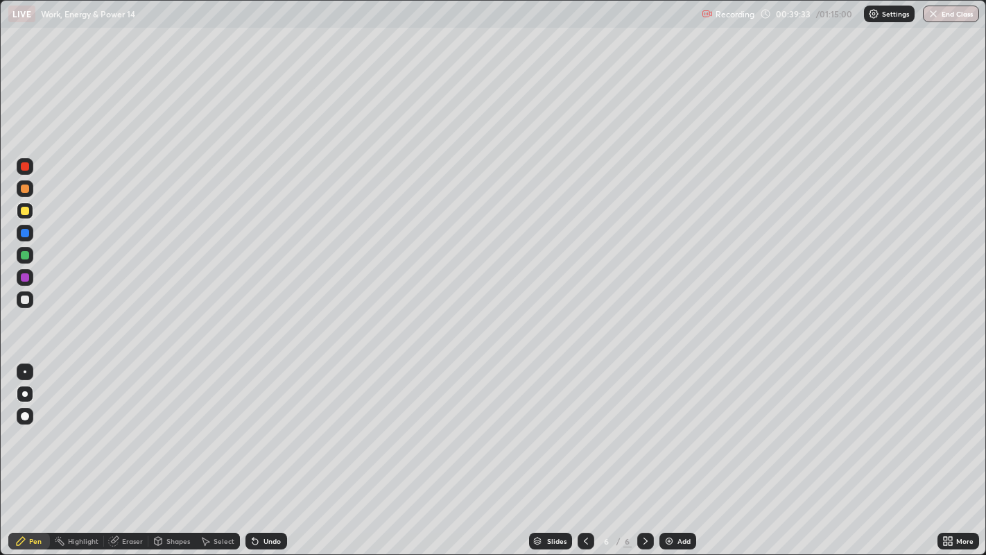
click at [22, 303] on div at bounding box center [25, 300] width 8 height 8
click at [26, 237] on div at bounding box center [25, 233] width 8 height 8
click at [23, 300] on div at bounding box center [25, 300] width 8 height 8
click at [22, 214] on div at bounding box center [25, 211] width 8 height 8
click at [24, 300] on div at bounding box center [25, 300] width 8 height 8
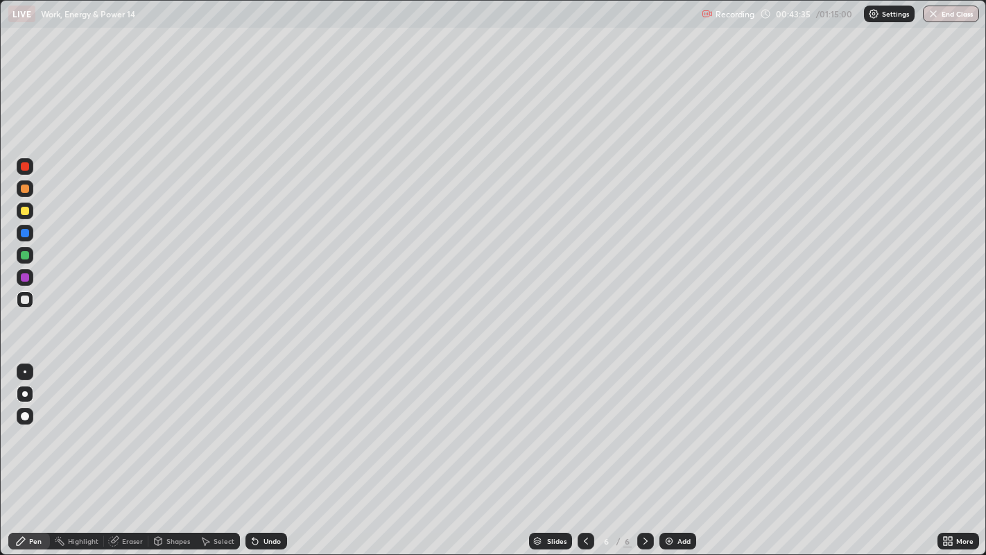
click at [24, 371] on div at bounding box center [25, 371] width 3 height 3
click at [24, 192] on div at bounding box center [25, 189] width 8 height 8
click at [939, 497] on div "More" at bounding box center [959, 541] width 42 height 28
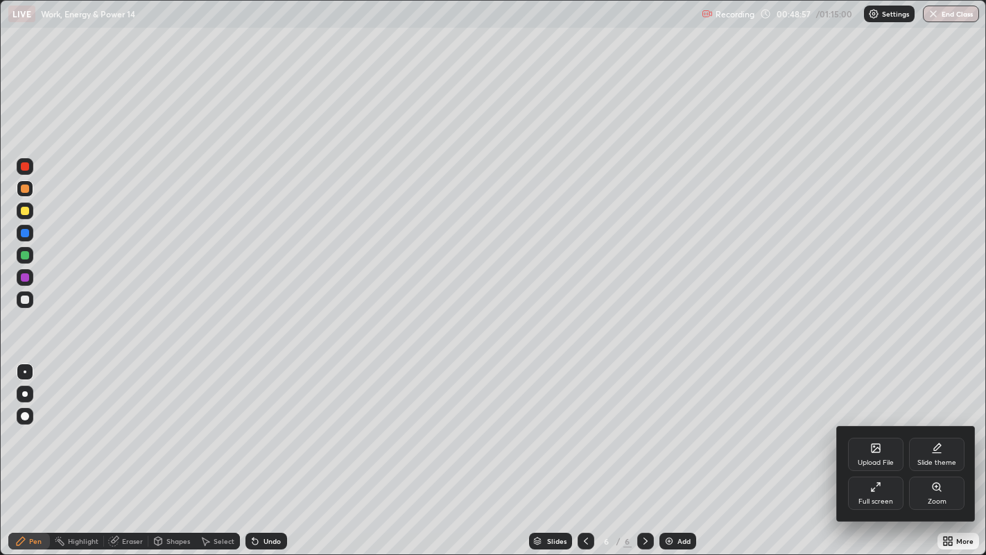
click at [679, 497] on div at bounding box center [493, 277] width 986 height 555
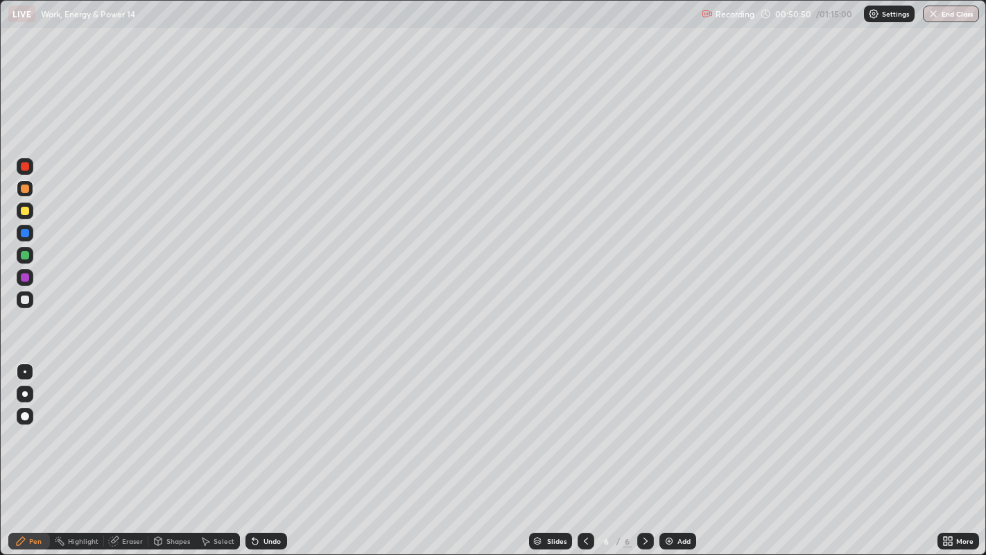
click at [683, 497] on div "Add" at bounding box center [684, 541] width 13 height 7
click at [22, 305] on div at bounding box center [25, 299] width 17 height 17
click at [17, 213] on div at bounding box center [25, 211] width 17 height 17
click at [24, 298] on div at bounding box center [25, 300] width 8 height 8
click at [584, 497] on icon at bounding box center [586, 541] width 11 height 11
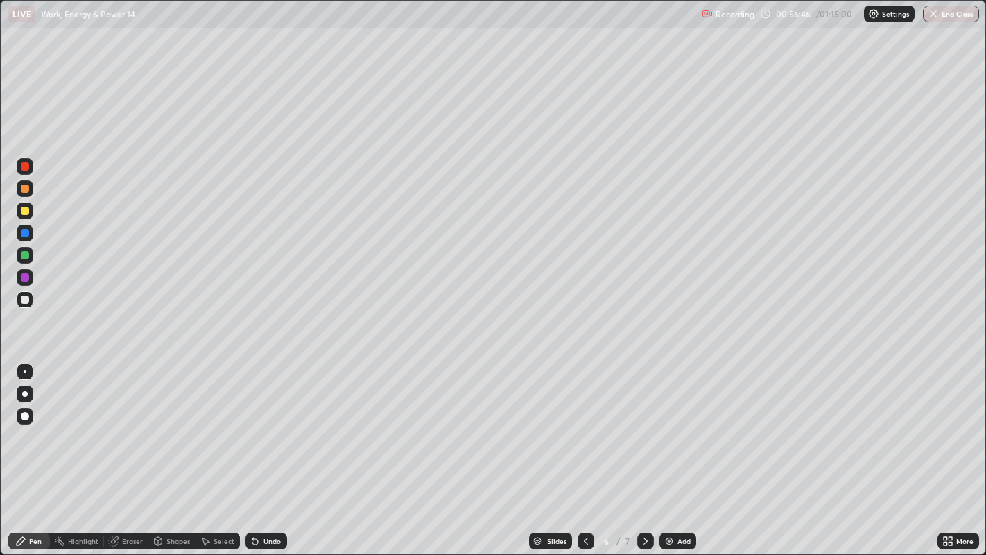
click at [585, 497] on icon at bounding box center [586, 541] width 4 height 7
click at [583, 497] on icon at bounding box center [586, 541] width 11 height 11
click at [644, 497] on icon at bounding box center [645, 541] width 11 height 11
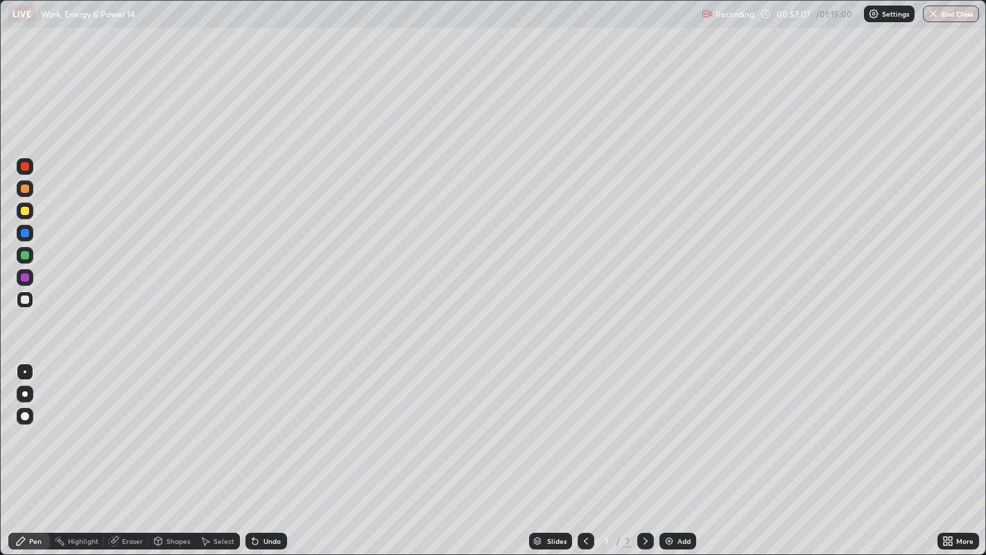
click at [22, 209] on div at bounding box center [25, 211] width 8 height 8
click at [22, 299] on div at bounding box center [25, 300] width 8 height 8
click at [264, 497] on div "Undo" at bounding box center [267, 541] width 42 height 17
click at [25, 210] on div at bounding box center [25, 211] width 8 height 8
click at [28, 304] on div at bounding box center [25, 299] width 17 height 17
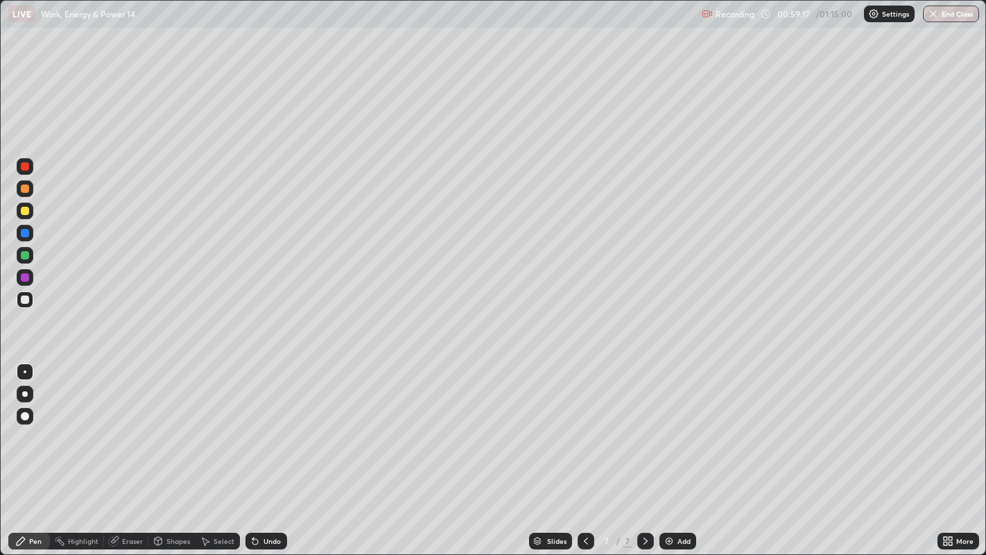
click at [250, 497] on div "Undo" at bounding box center [267, 541] width 42 height 17
click at [21, 214] on div at bounding box center [25, 211] width 17 height 17
click at [22, 302] on div at bounding box center [25, 300] width 8 height 8
click at [211, 497] on div "Select" at bounding box center [218, 541] width 44 height 17
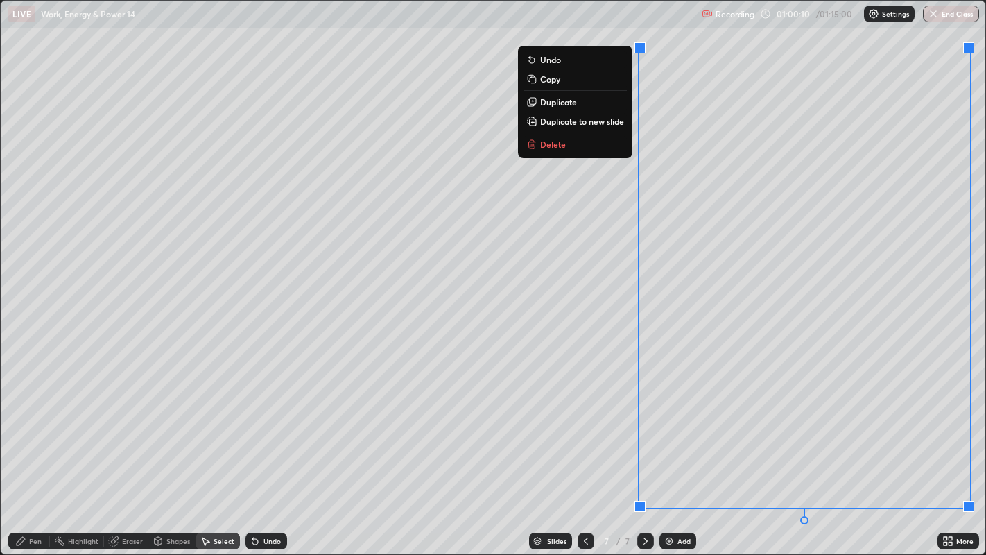
click at [578, 119] on p "Duplicate to new slide" at bounding box center [582, 121] width 84 height 11
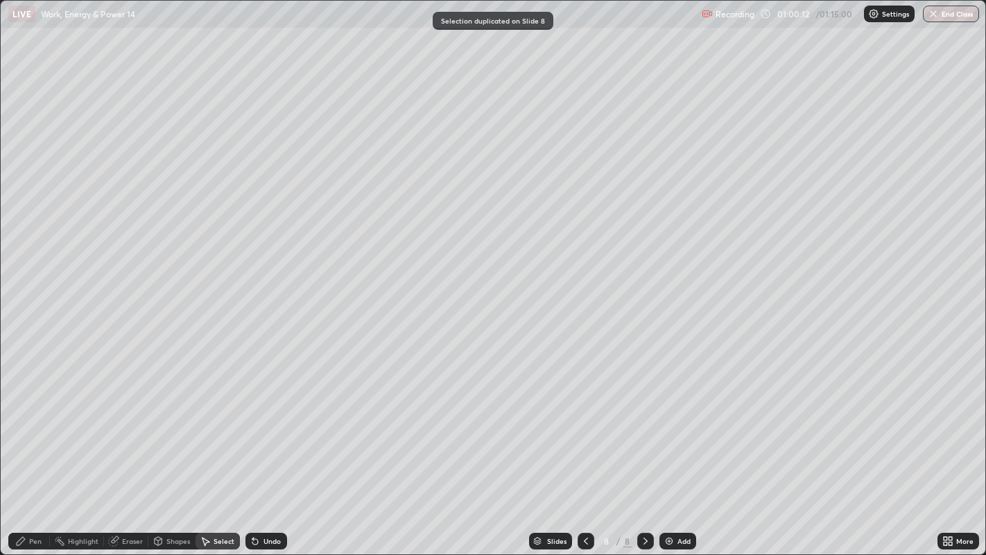
click at [27, 497] on div "Pen" at bounding box center [29, 541] width 42 height 17
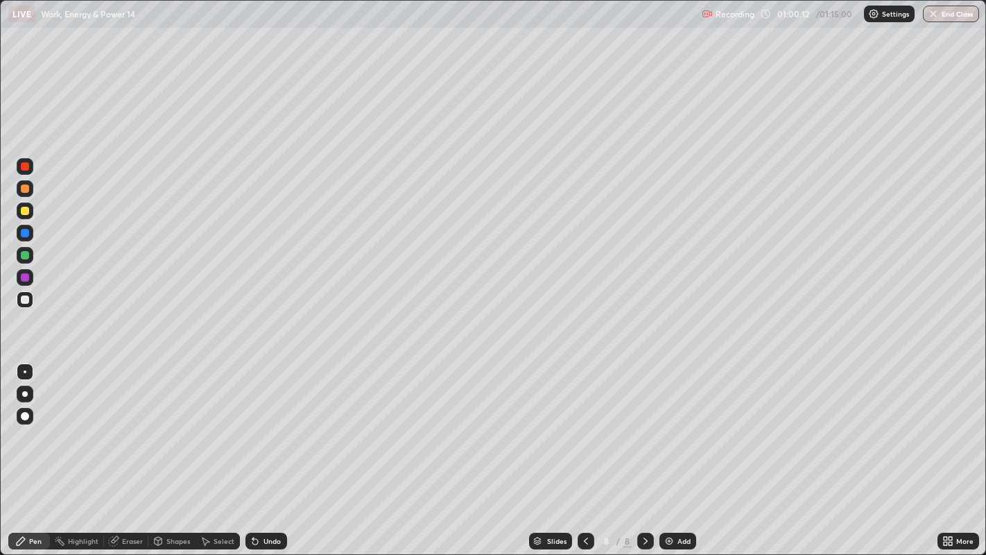
click at [22, 303] on div at bounding box center [25, 300] width 8 height 8
click at [25, 214] on div at bounding box center [25, 211] width 8 height 8
click at [24, 300] on div at bounding box center [25, 300] width 8 height 8
click at [257, 497] on icon at bounding box center [255, 541] width 11 height 11
click at [26, 297] on div at bounding box center [25, 300] width 8 height 8
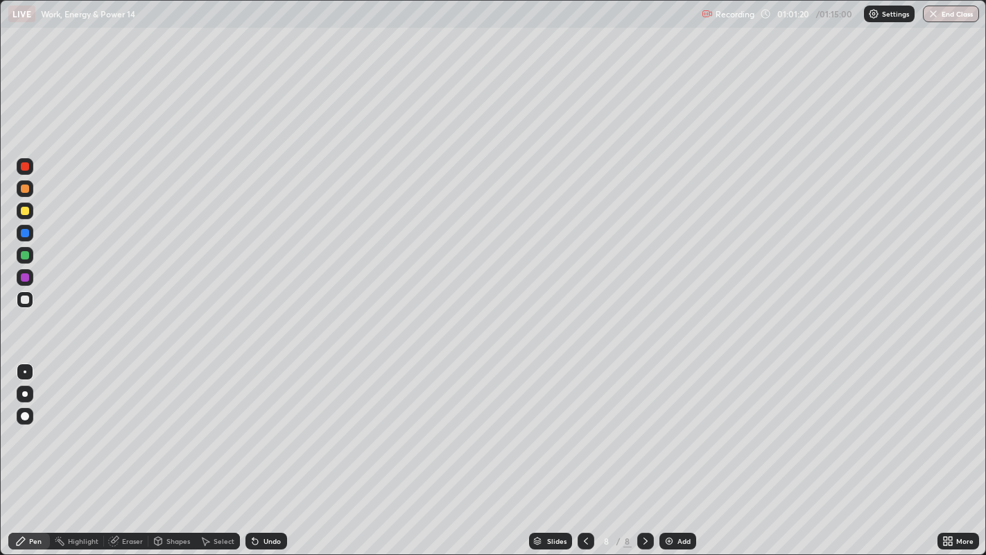
click at [24, 234] on div at bounding box center [25, 233] width 8 height 8
click at [268, 497] on div "Undo" at bounding box center [272, 541] width 17 height 7
click at [24, 299] on div at bounding box center [25, 300] width 8 height 8
click at [25, 214] on div at bounding box center [25, 211] width 8 height 8
click at [605, 497] on div "8" at bounding box center [607, 541] width 14 height 8
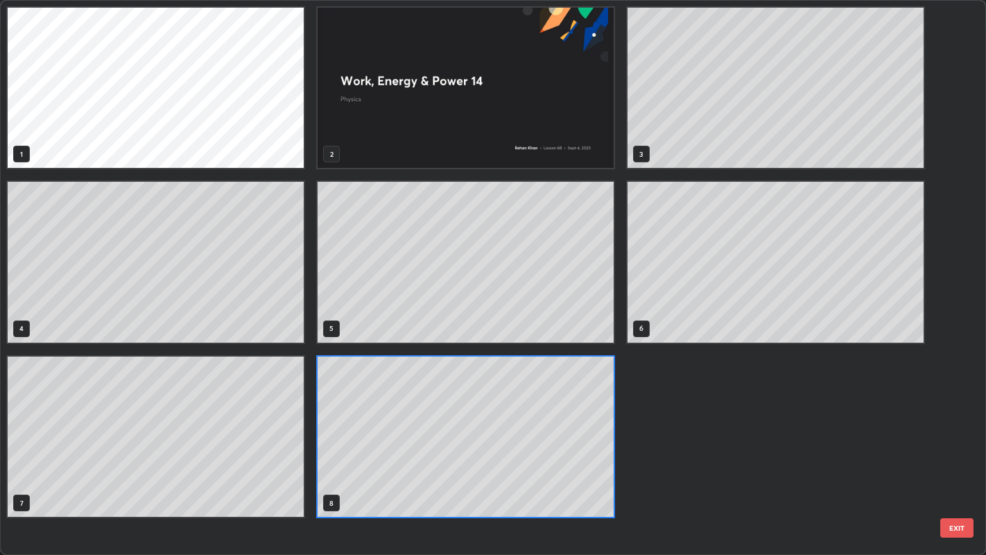
click at [610, 497] on div "1 2 3 4 5 6 7 8" at bounding box center [481, 278] width 961 height 554
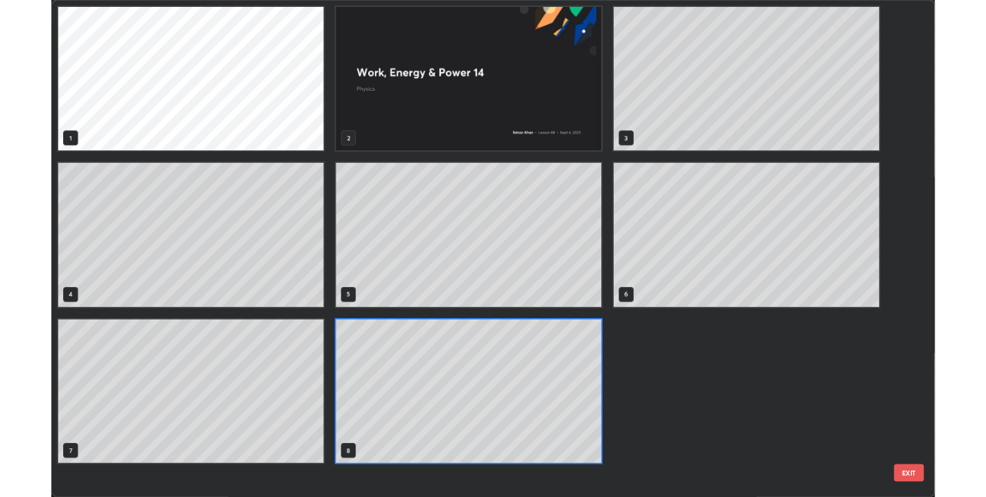
scroll to position [549, 979]
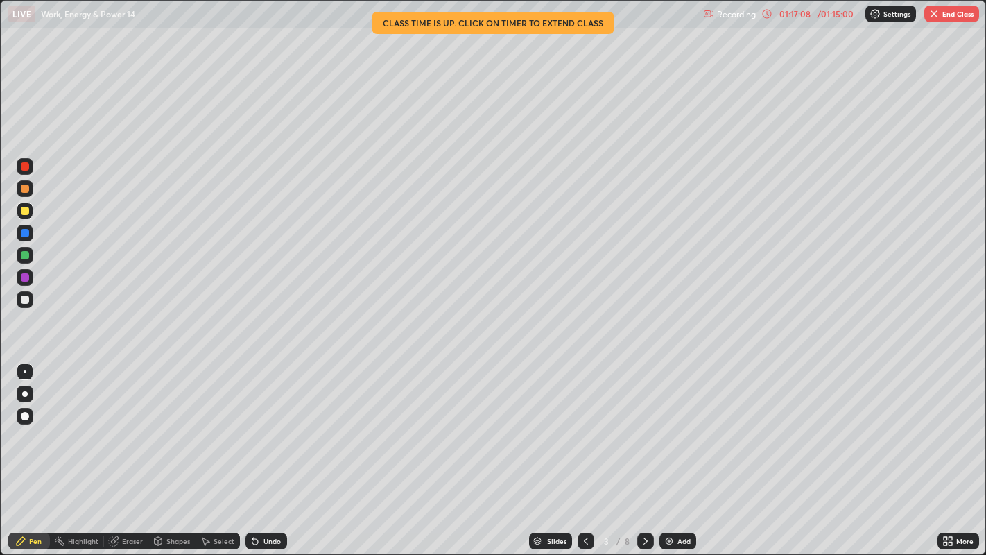
click at [964, 18] on button "End Class" at bounding box center [952, 14] width 55 height 17
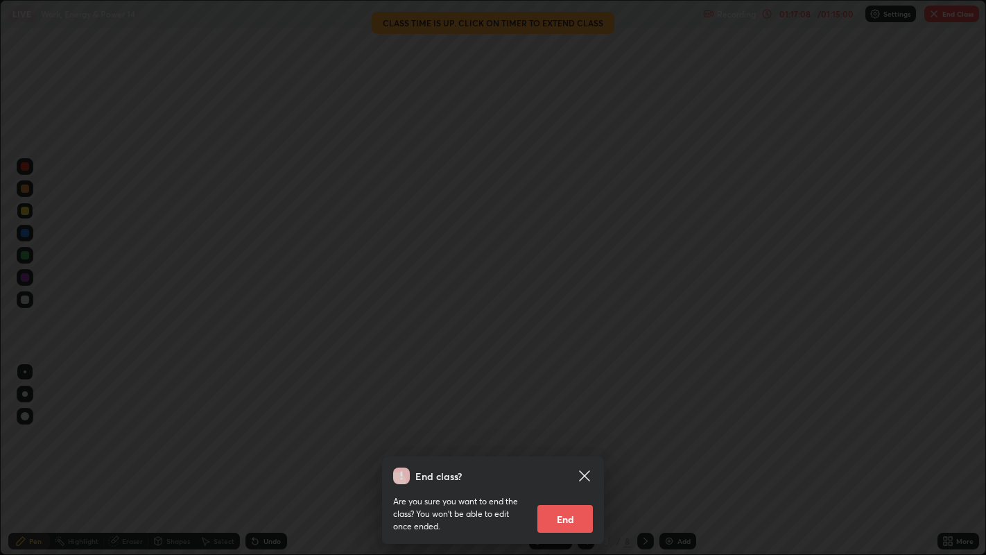
click at [952, 17] on div "End class? Are you sure you want to end the class? You won’t be able to edit on…" at bounding box center [493, 277] width 986 height 555
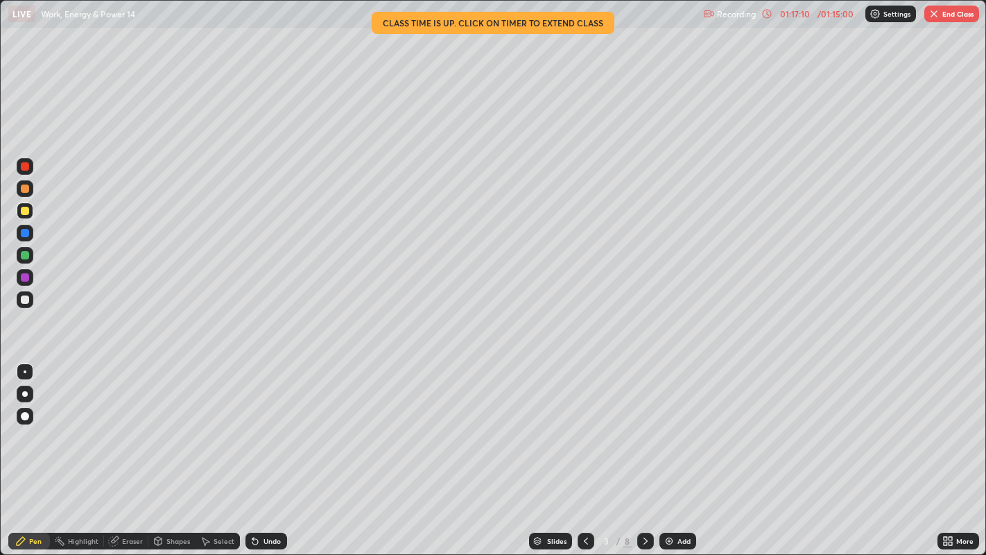
click at [941, 14] on button "End Class" at bounding box center [952, 14] width 55 height 17
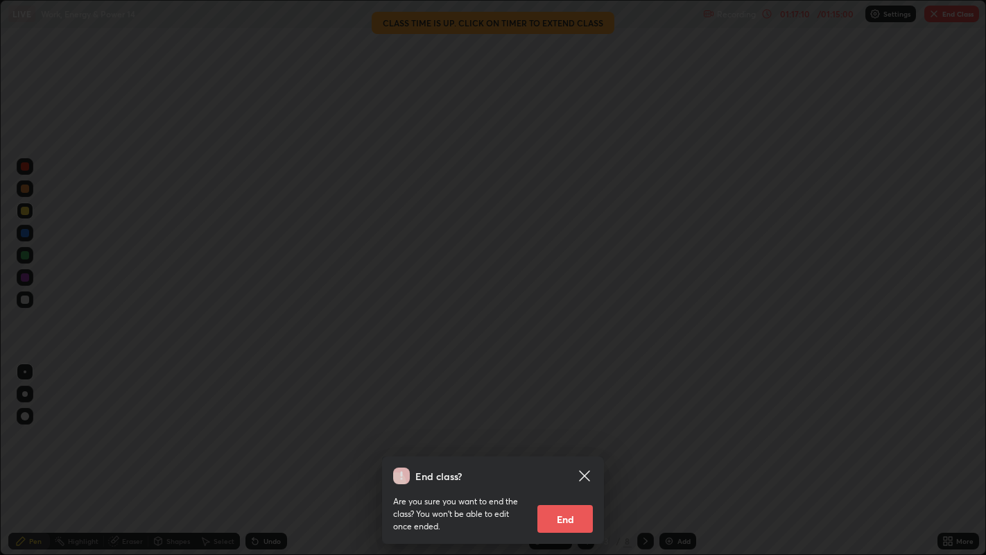
click at [568, 497] on button "End" at bounding box center [565, 519] width 55 height 28
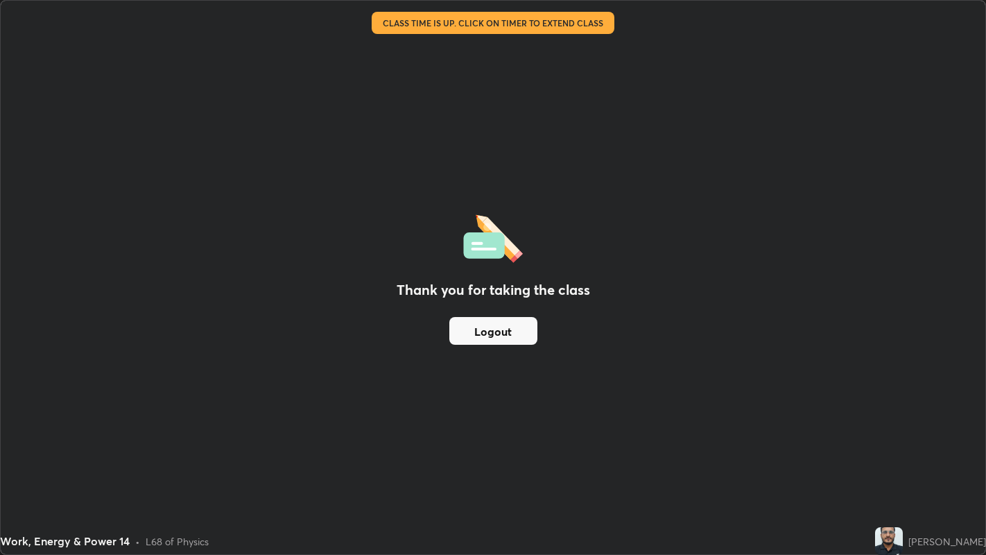
click at [502, 334] on button "Logout" at bounding box center [494, 331] width 88 height 28
click at [486, 329] on button "Logout" at bounding box center [494, 331] width 88 height 28
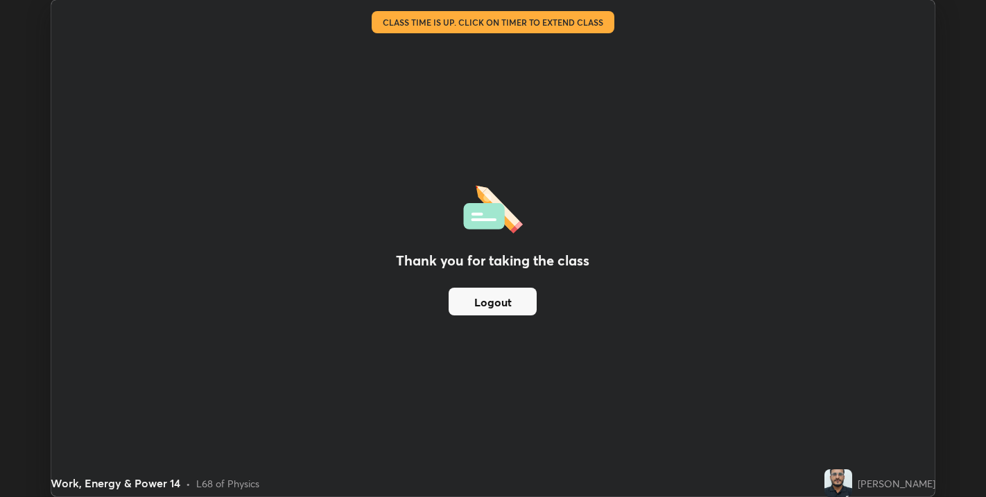
scroll to position [68874, 68385]
